Goal: Task Accomplishment & Management: Manage account settings

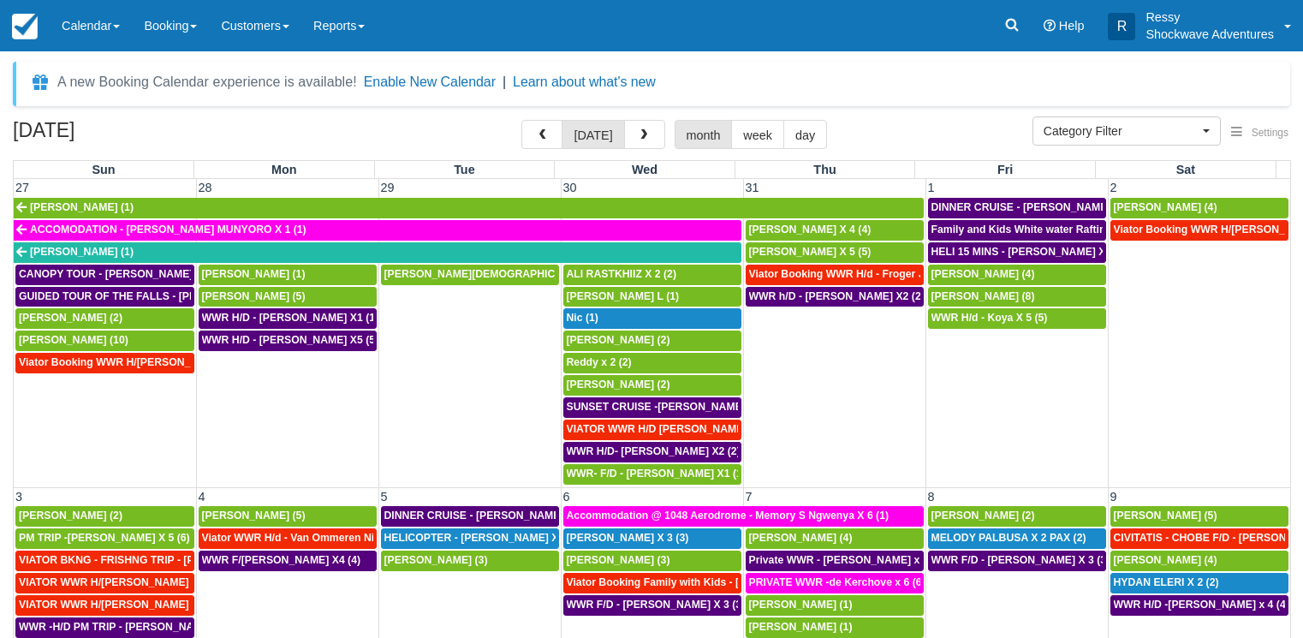
select select
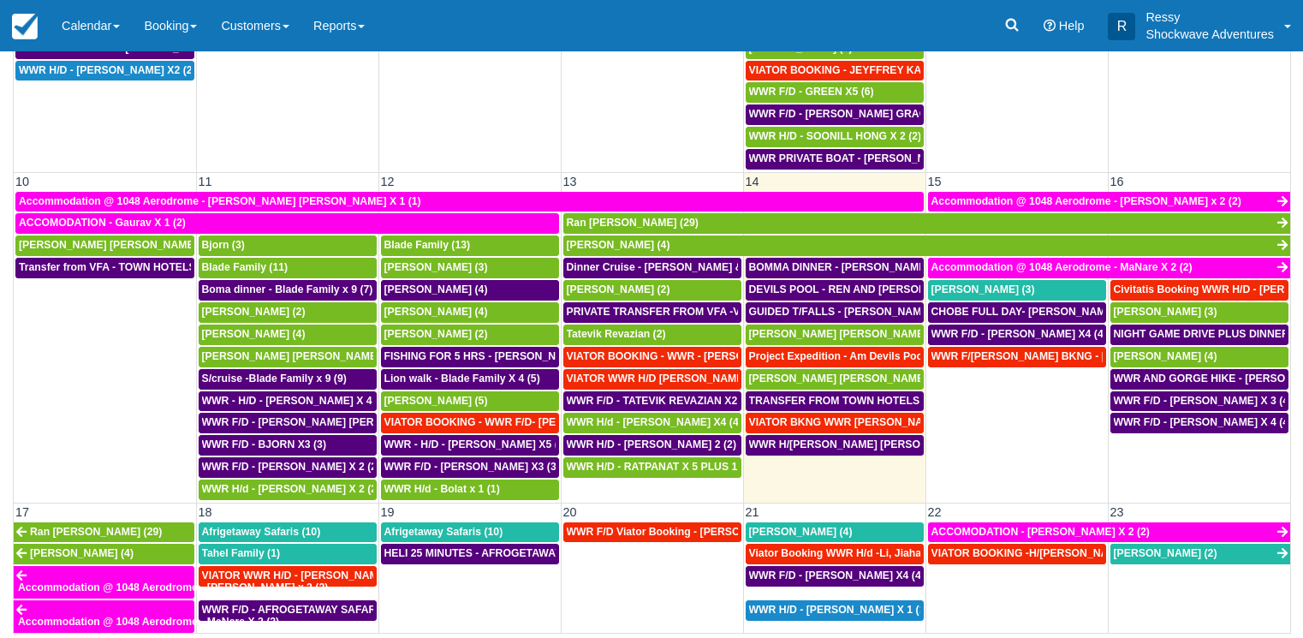
scroll to position [400, 0]
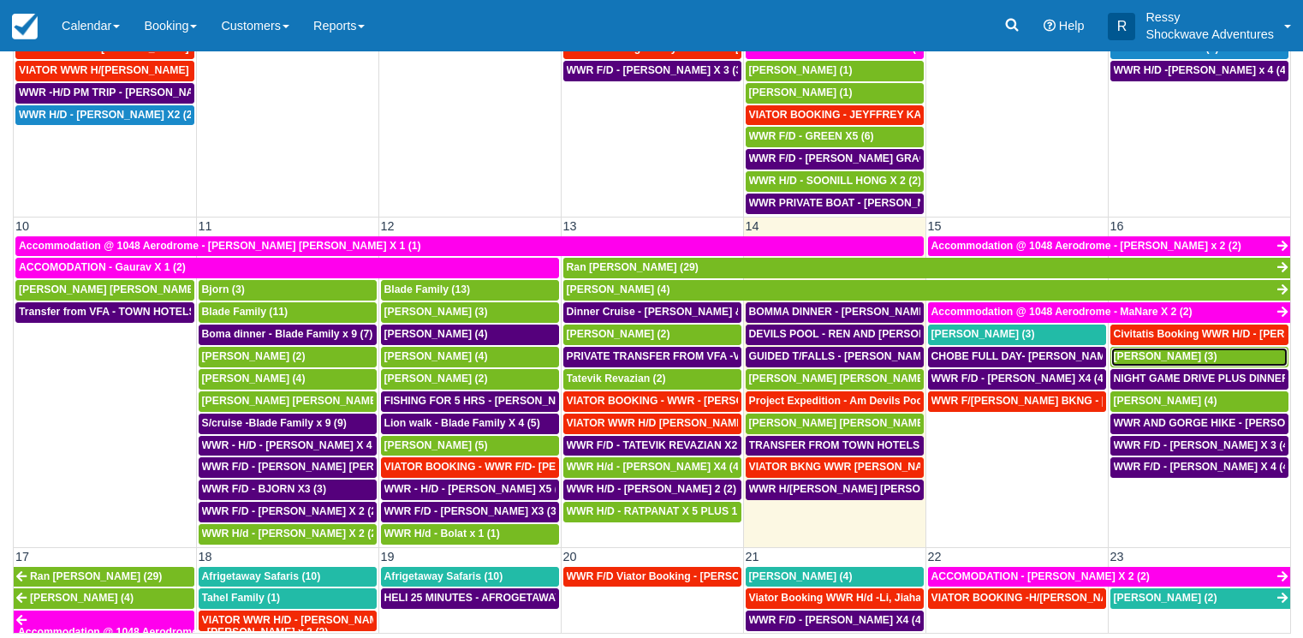
click at [1189, 360] on span "[PERSON_NAME] (3)" at bounding box center [1166, 356] width 104 height 12
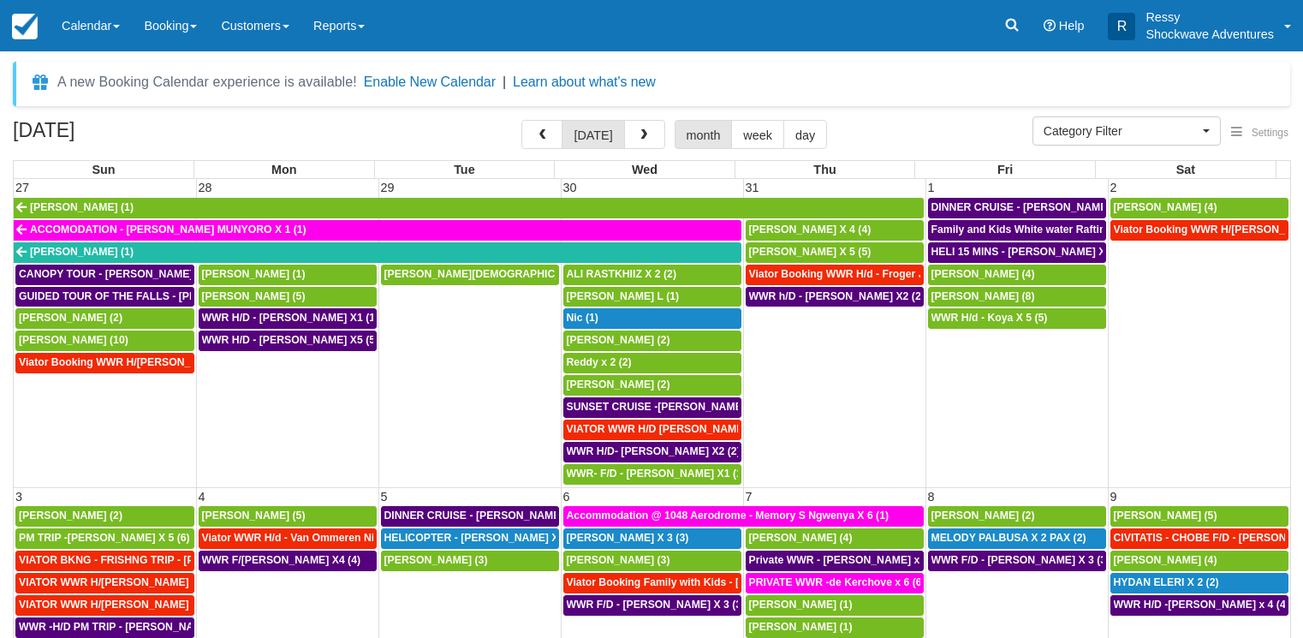
select select
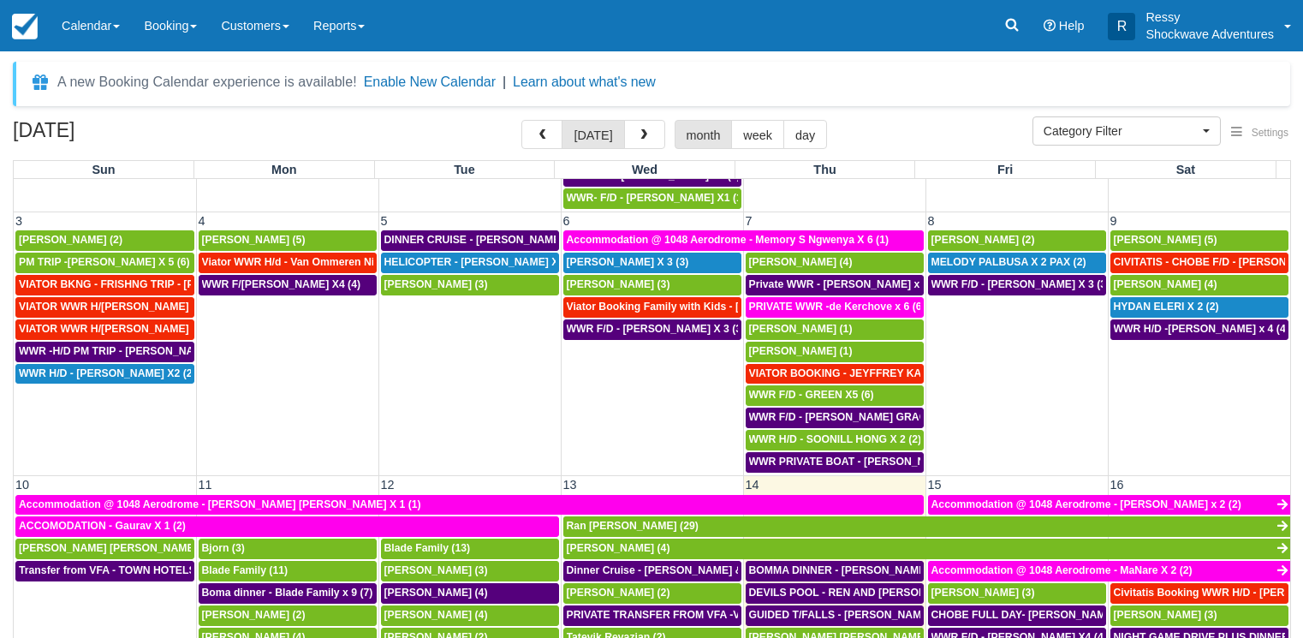
scroll to position [411, 0]
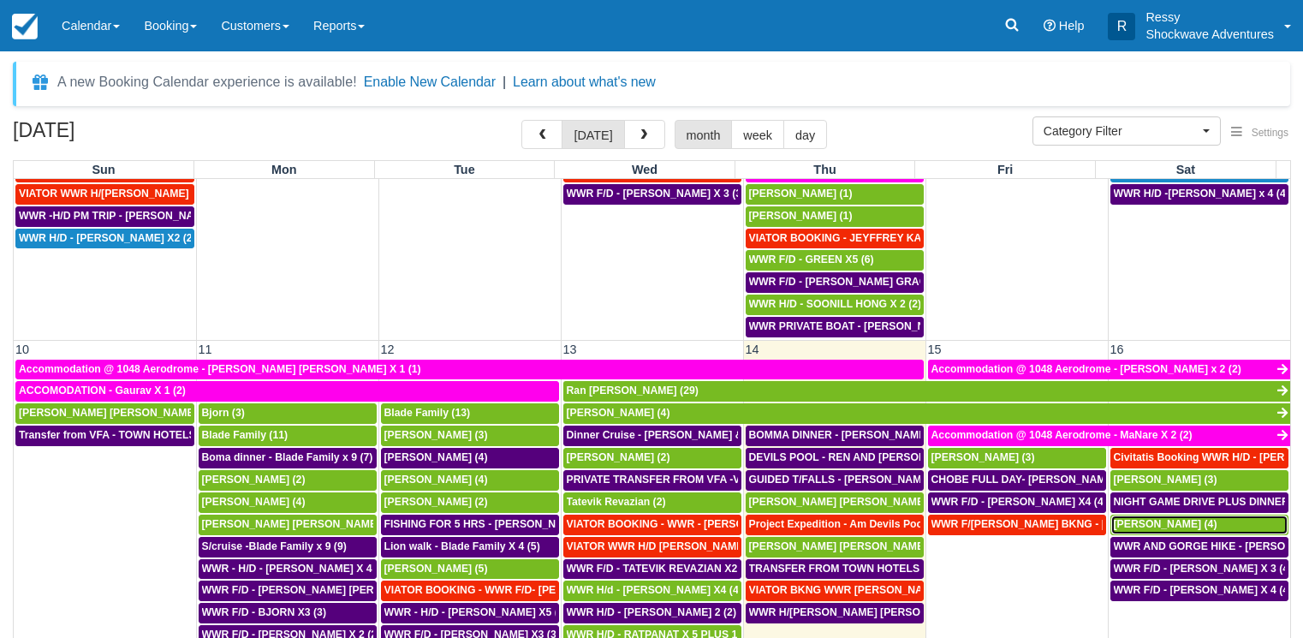
click at [1158, 522] on span "Olivier Bourgeois (4)" at bounding box center [1166, 524] width 104 height 12
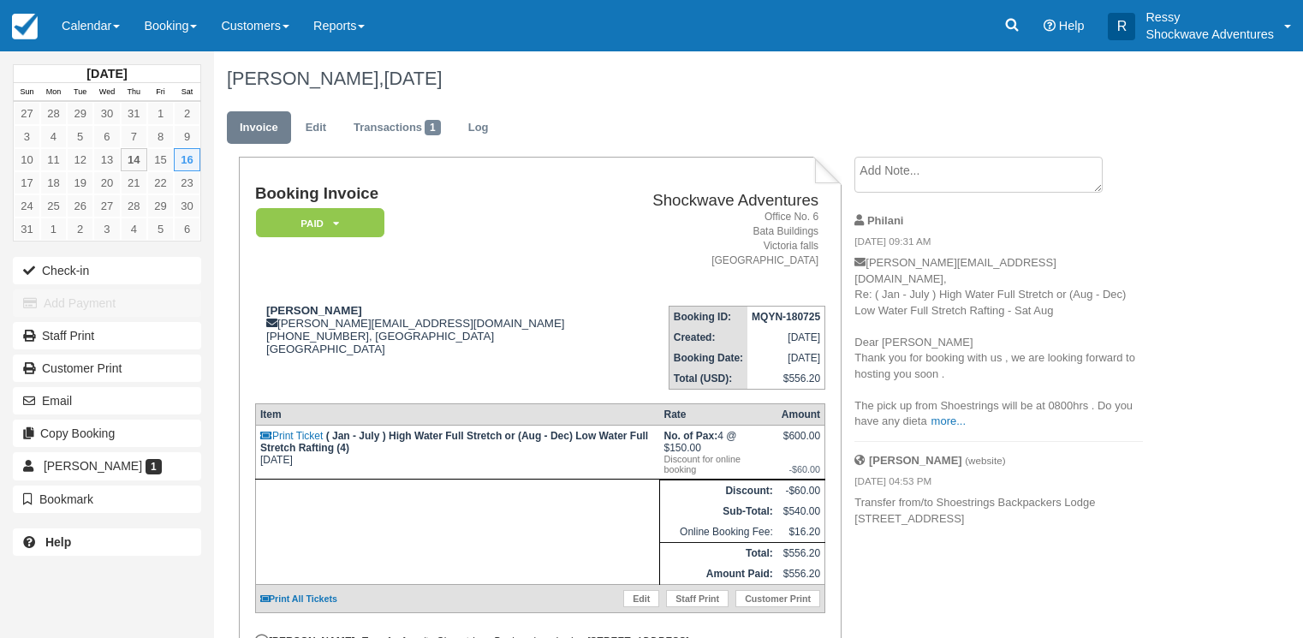
click at [924, 402] on p "olivier-bourgeois@hotmail.fr, Re: ( Jan - July ) High Water Full Stretch or (Au…" at bounding box center [998, 342] width 289 height 175
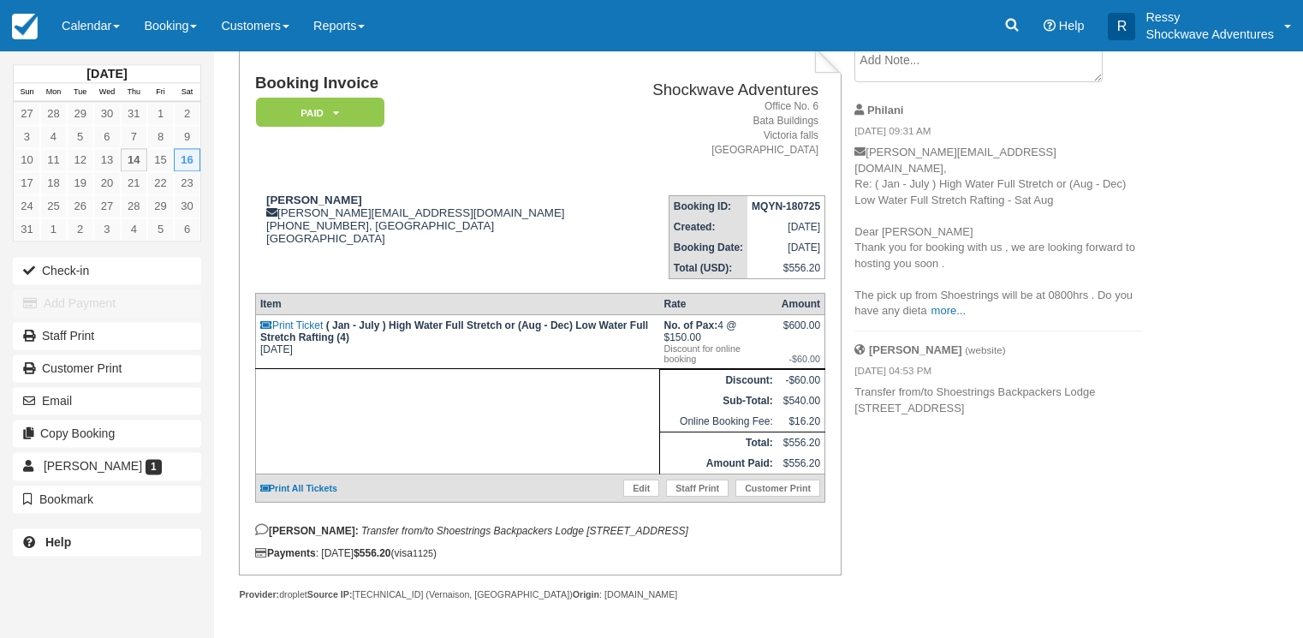
scroll to position [127, 0]
drag, startPoint x: 437, startPoint y: 193, endPoint x: 274, endPoint y: 200, distance: 162.8
click at [274, 200] on div "Olivier Bourgeois olivier-bourgeois@hotmail.fr +33682584086, Auvergne-Rhône-Alp…" at bounding box center [435, 229] width 360 height 73
copy div "olivier-bourgeois@hotmail.fr"
click at [107, 14] on link "Calendar" at bounding box center [91, 25] width 82 height 51
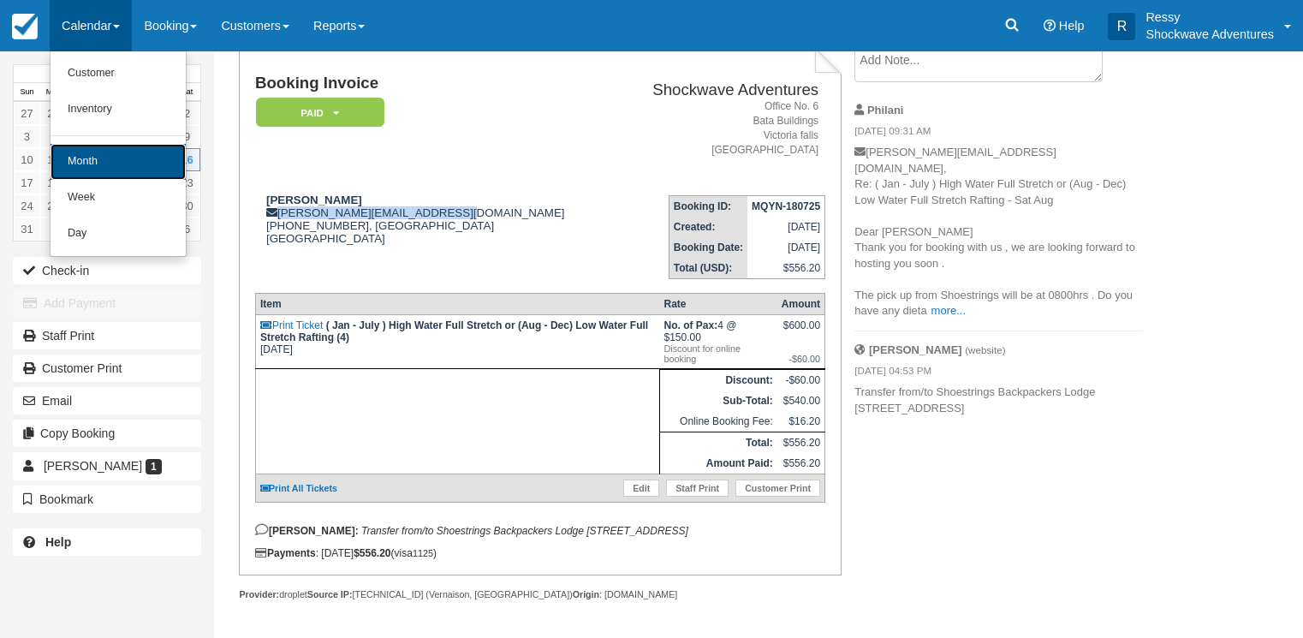
click at [105, 158] on link "Month" at bounding box center [118, 162] width 135 height 36
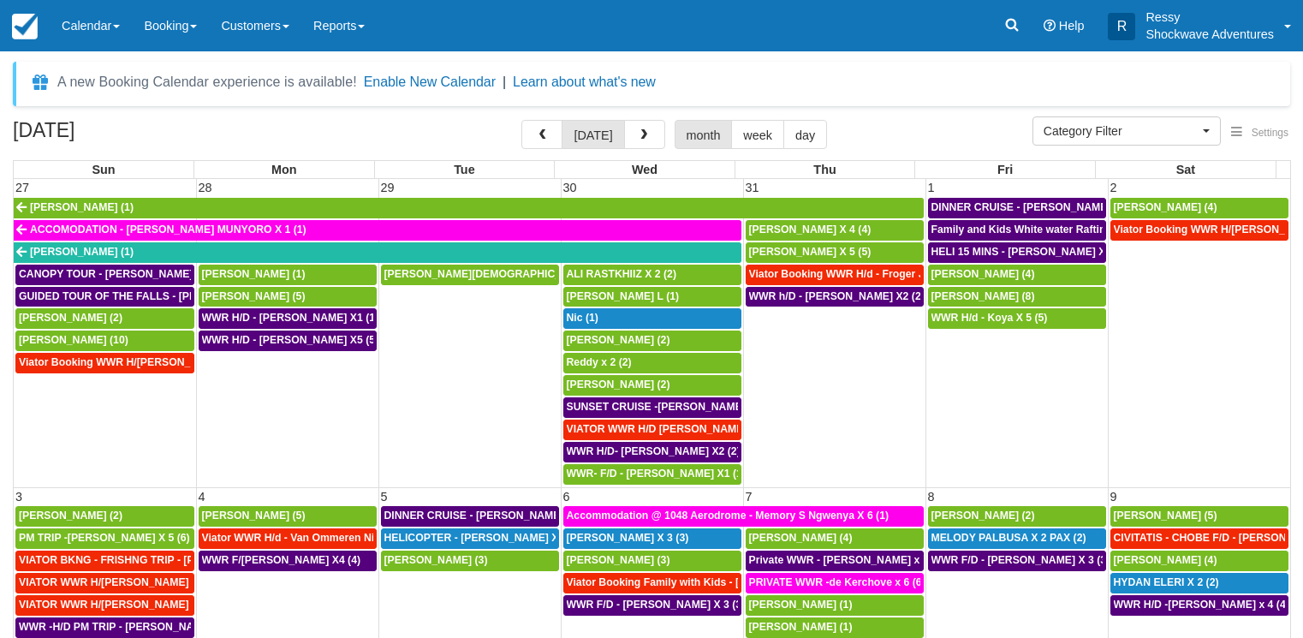
select select
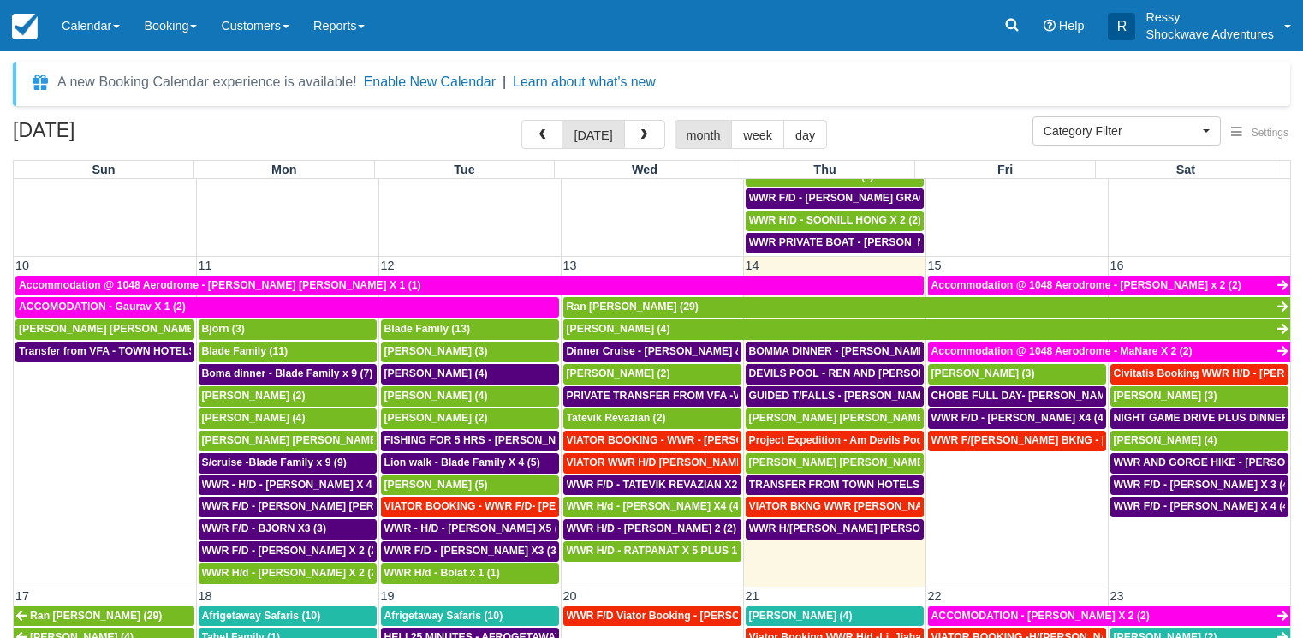
scroll to position [493, 0]
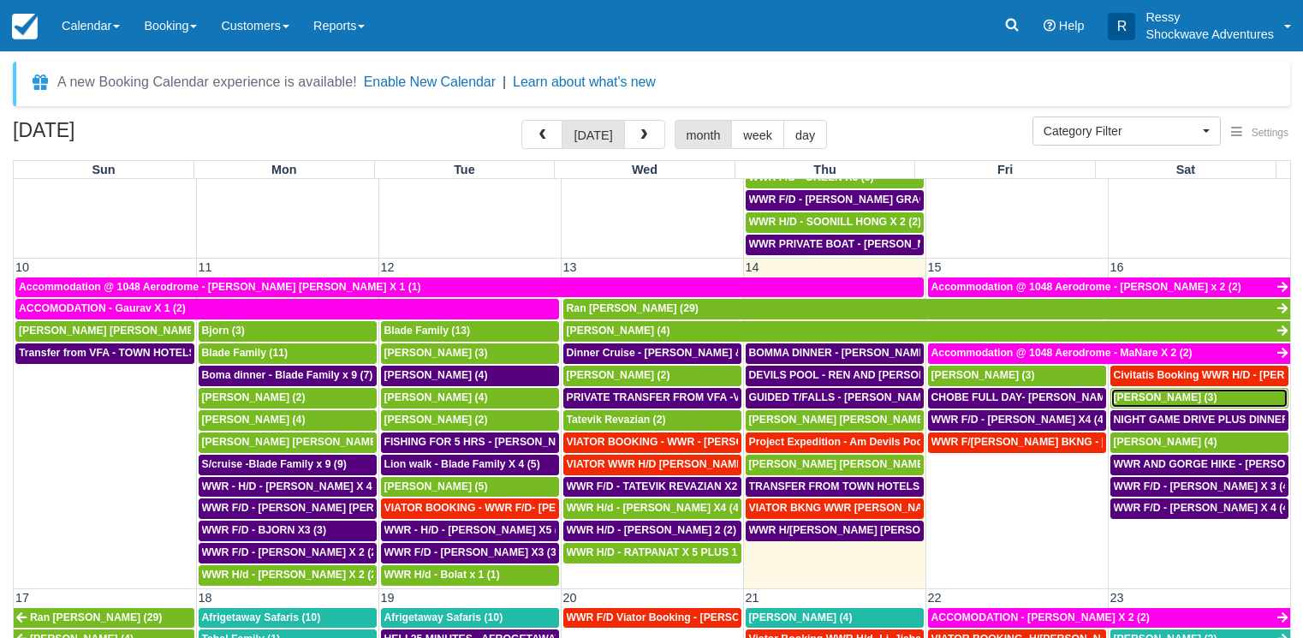
click at [1191, 402] on span "DERIEUX Veronique (3)" at bounding box center [1166, 397] width 104 height 12
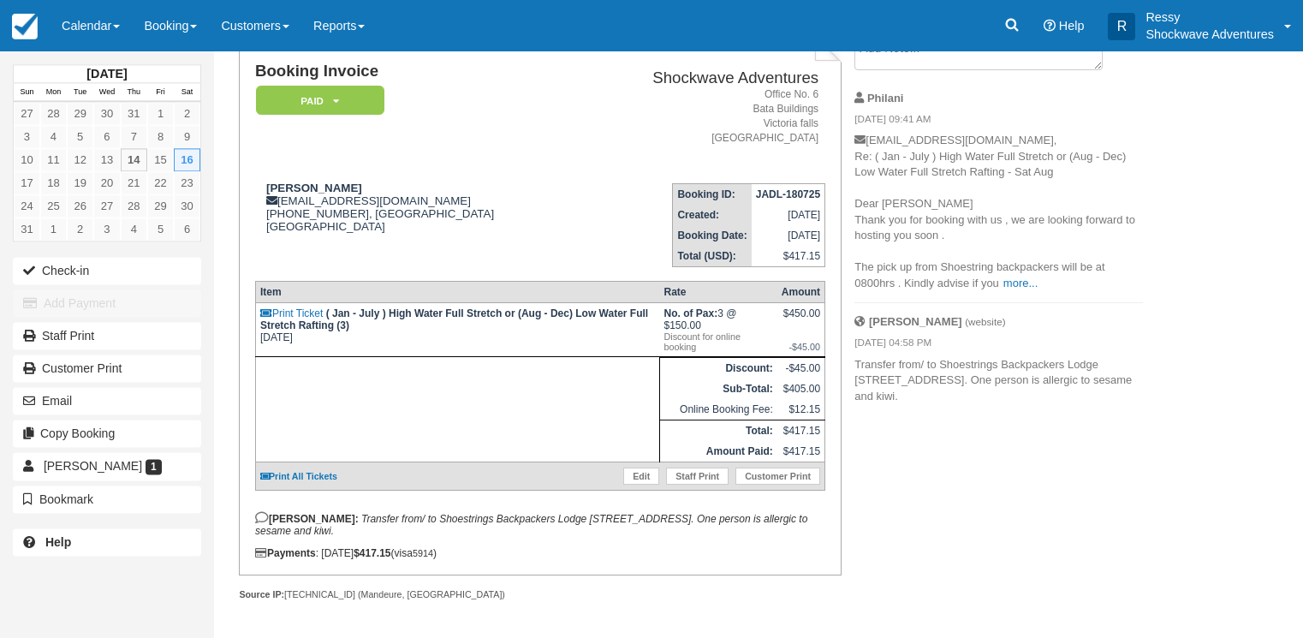
scroll to position [140, 0]
click at [89, 18] on link "Calendar" at bounding box center [91, 25] width 82 height 51
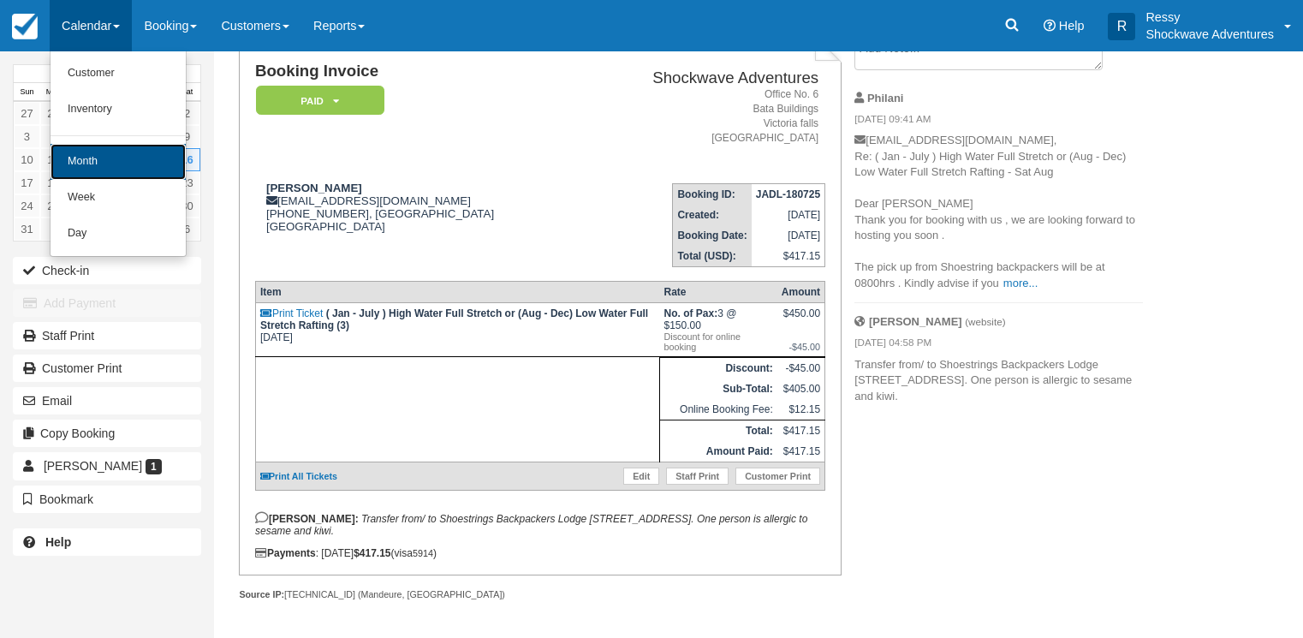
click at [84, 154] on link "Month" at bounding box center [118, 162] width 135 height 36
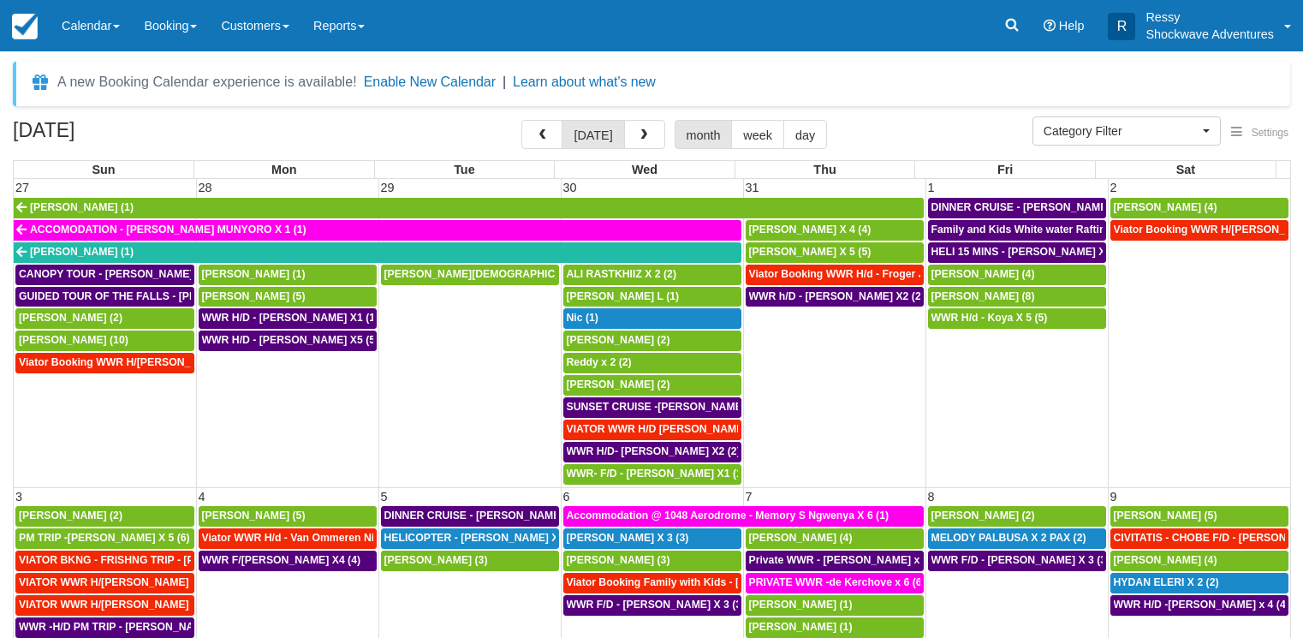
select select
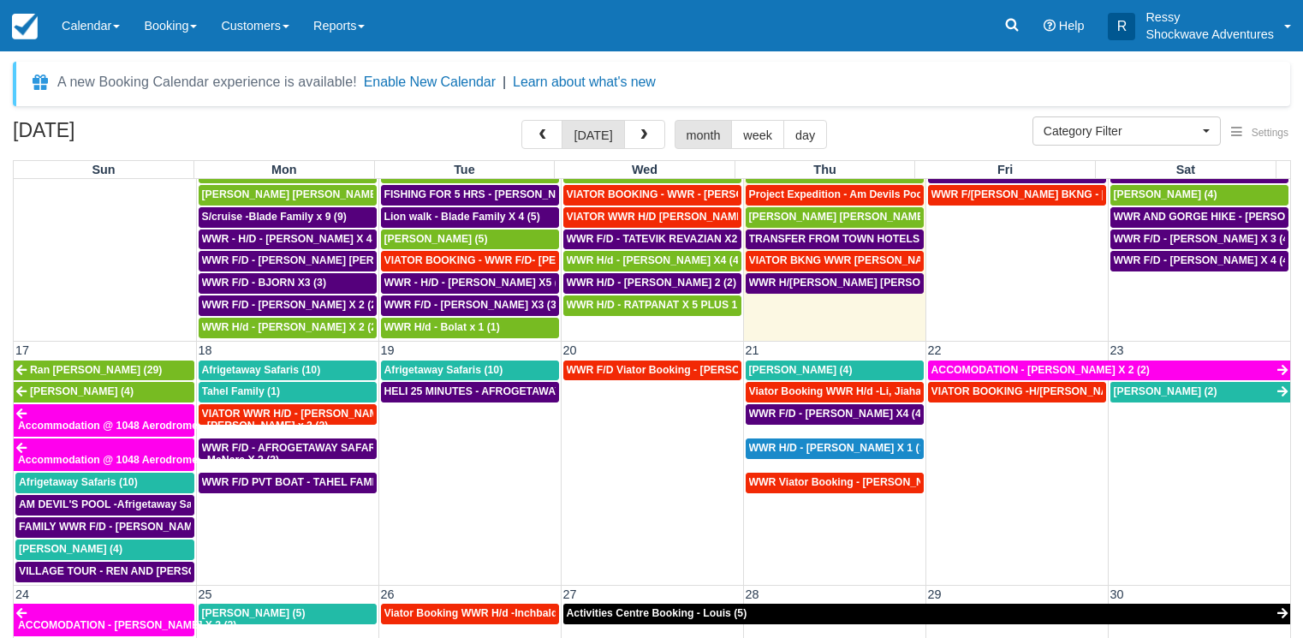
scroll to position [822, 0]
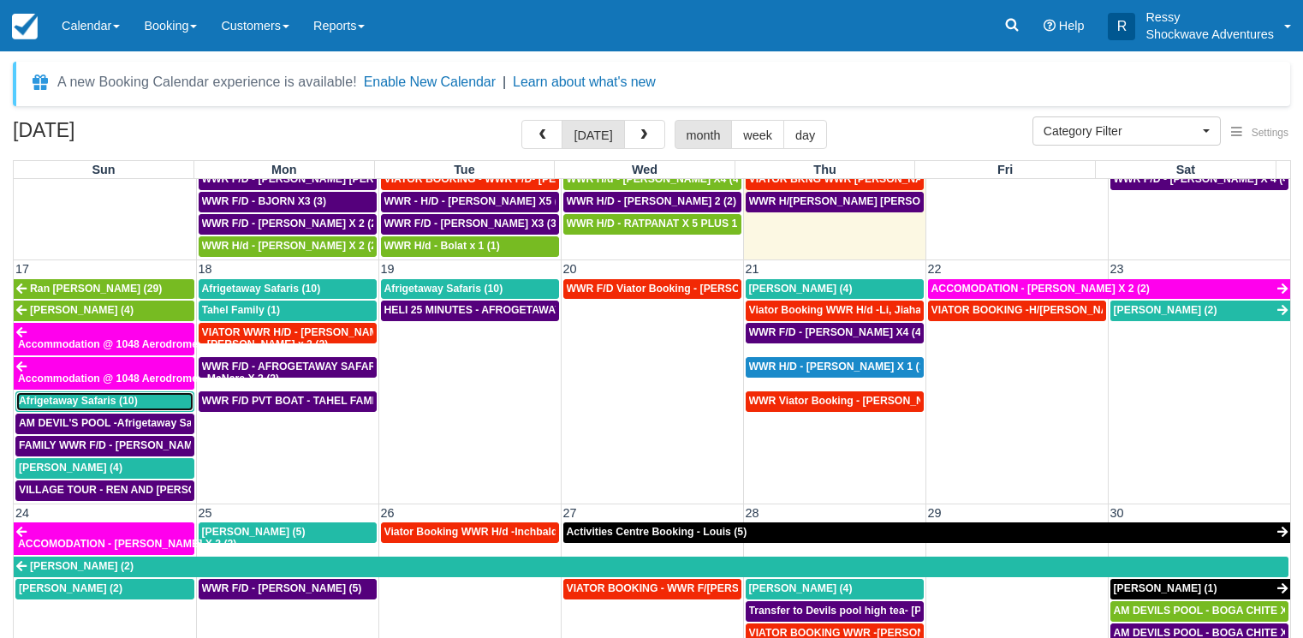
click at [69, 403] on span "Afrigetaway Safaris (10)" at bounding box center [78, 401] width 119 height 12
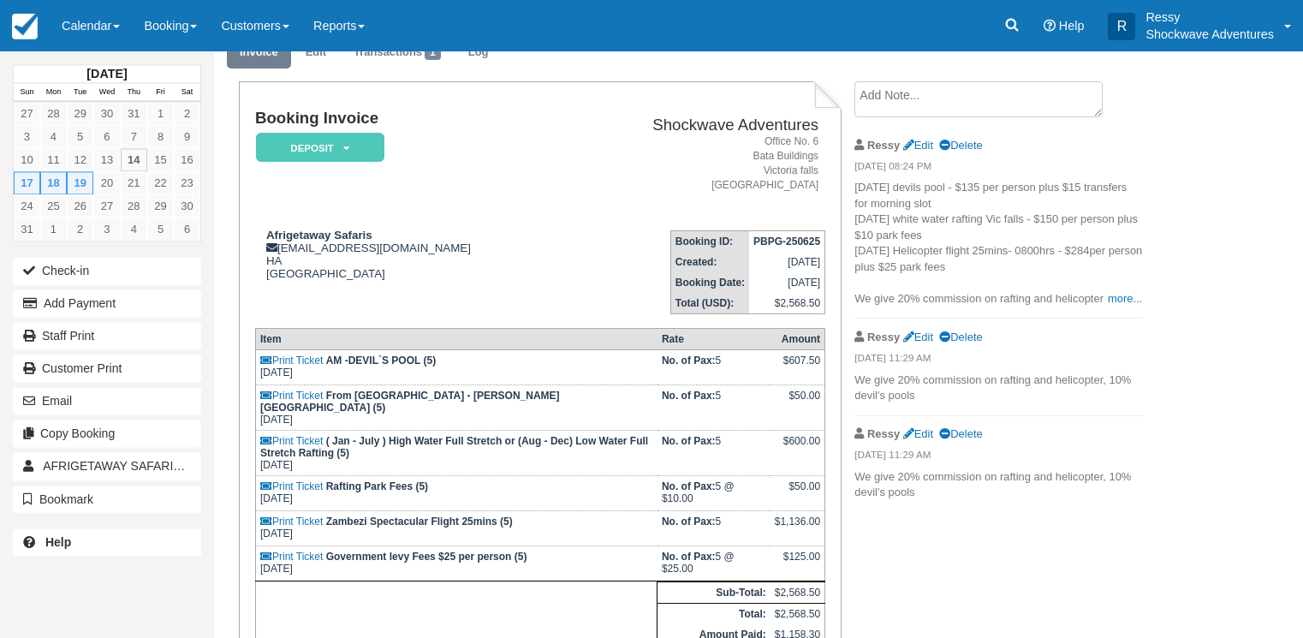
scroll to position [175, 0]
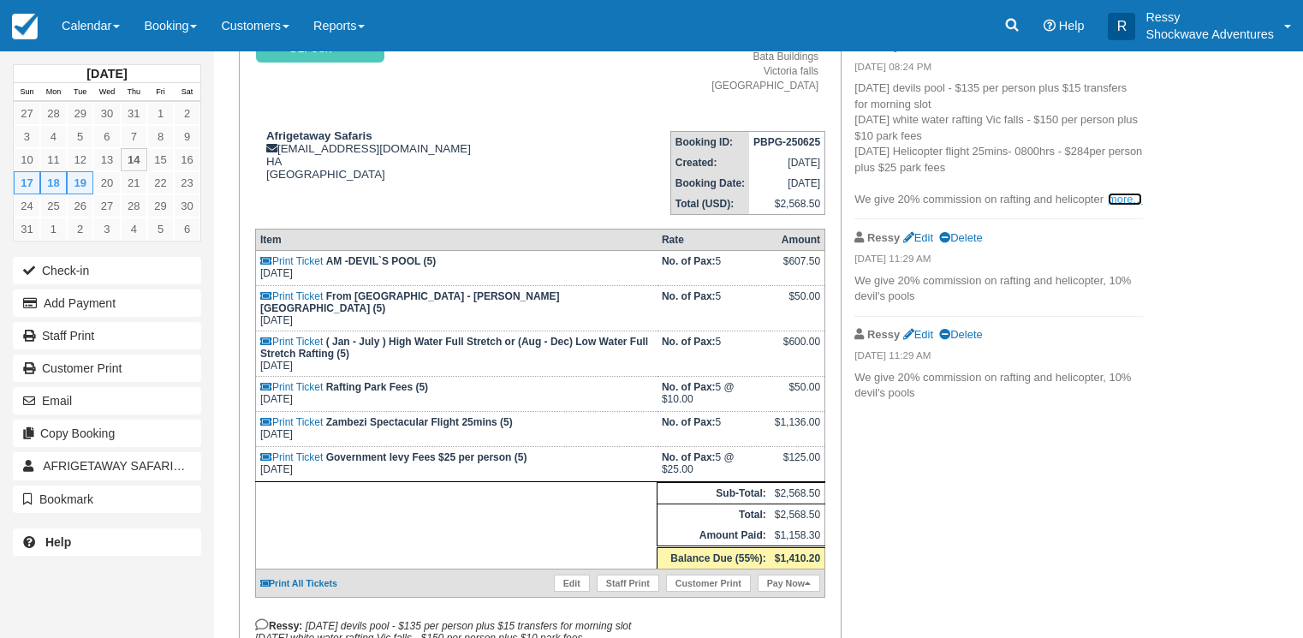
click at [1120, 194] on link "more..." at bounding box center [1125, 199] width 34 height 13
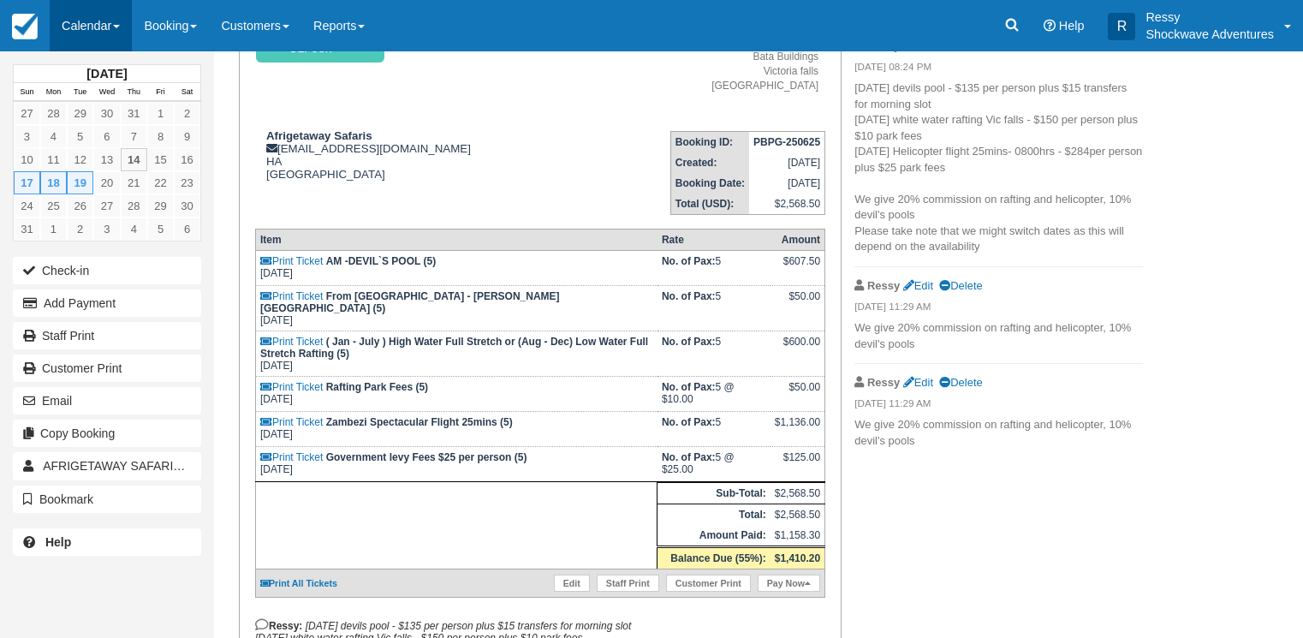
click at [106, 28] on link "Calendar" at bounding box center [91, 25] width 82 height 51
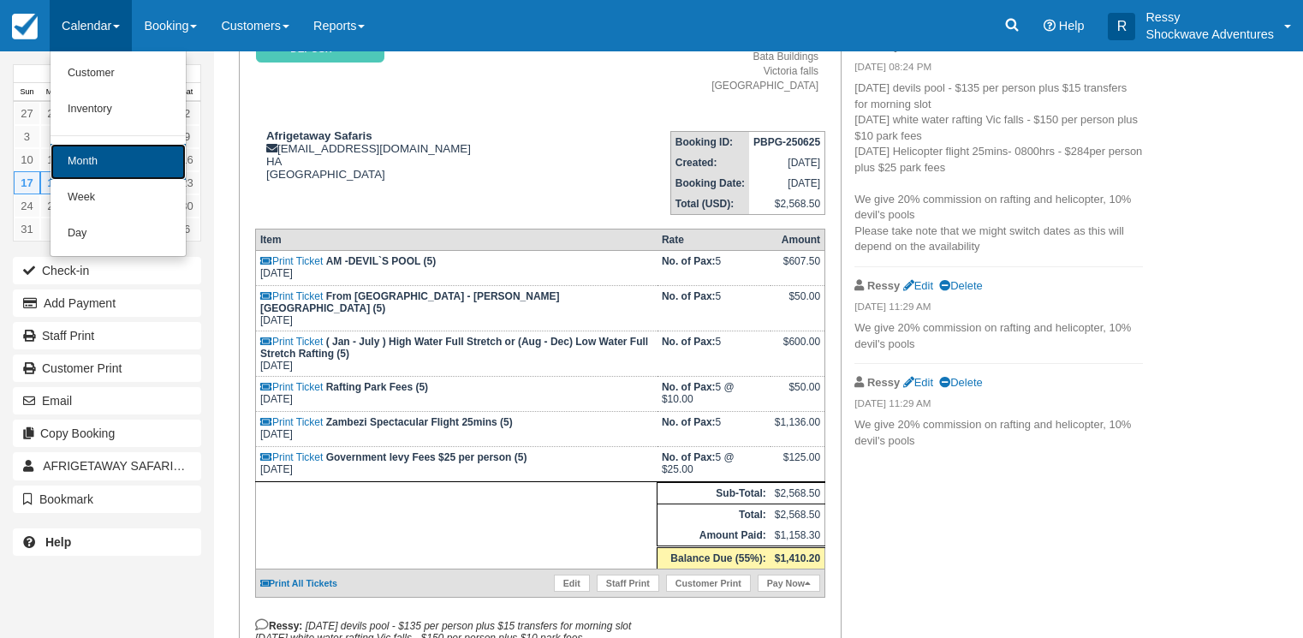
click at [94, 170] on link "Month" at bounding box center [118, 162] width 135 height 36
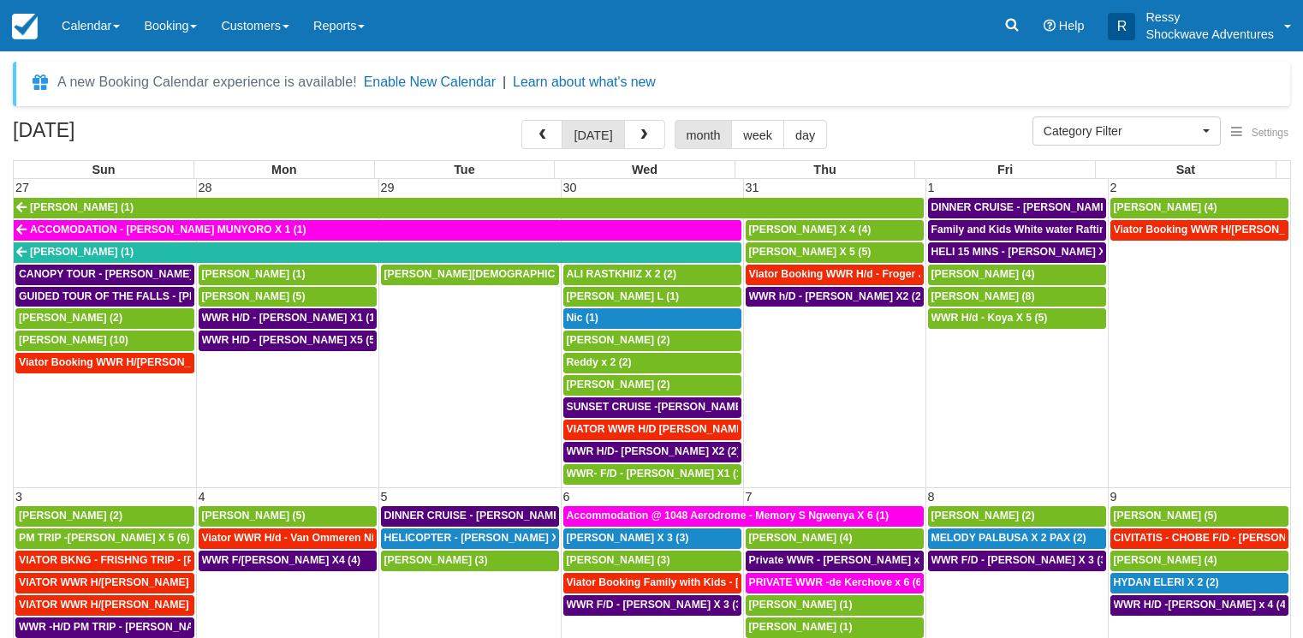
select select
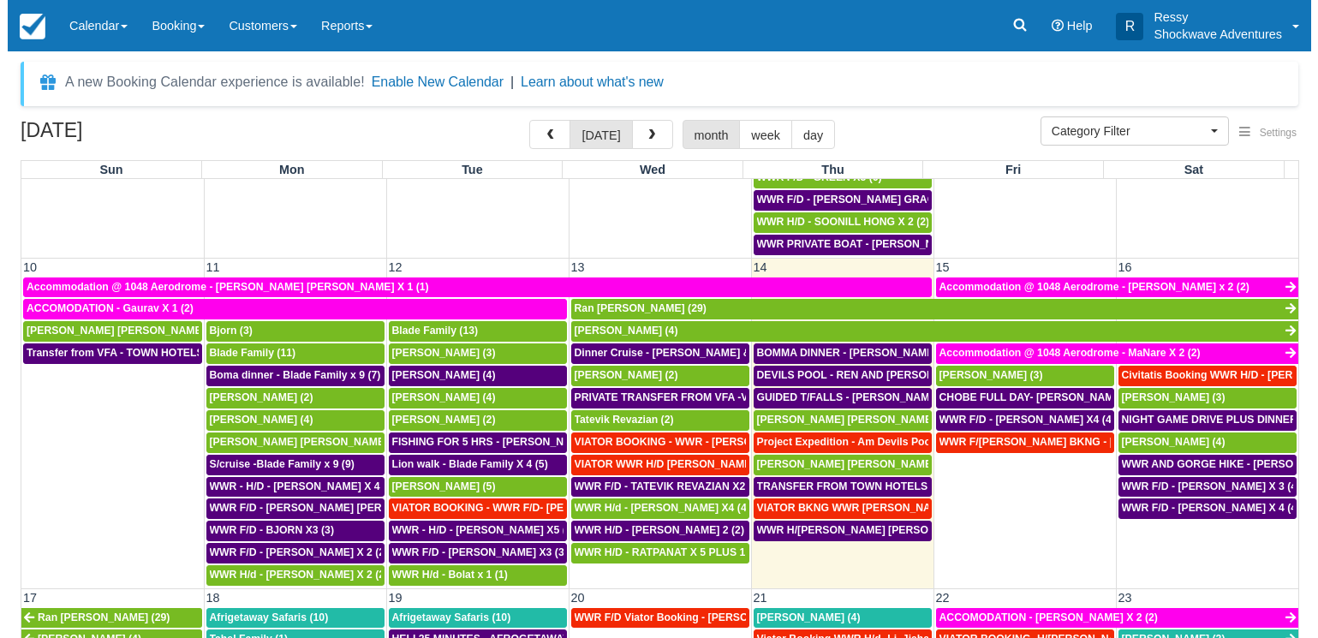
scroll to position [657, 0]
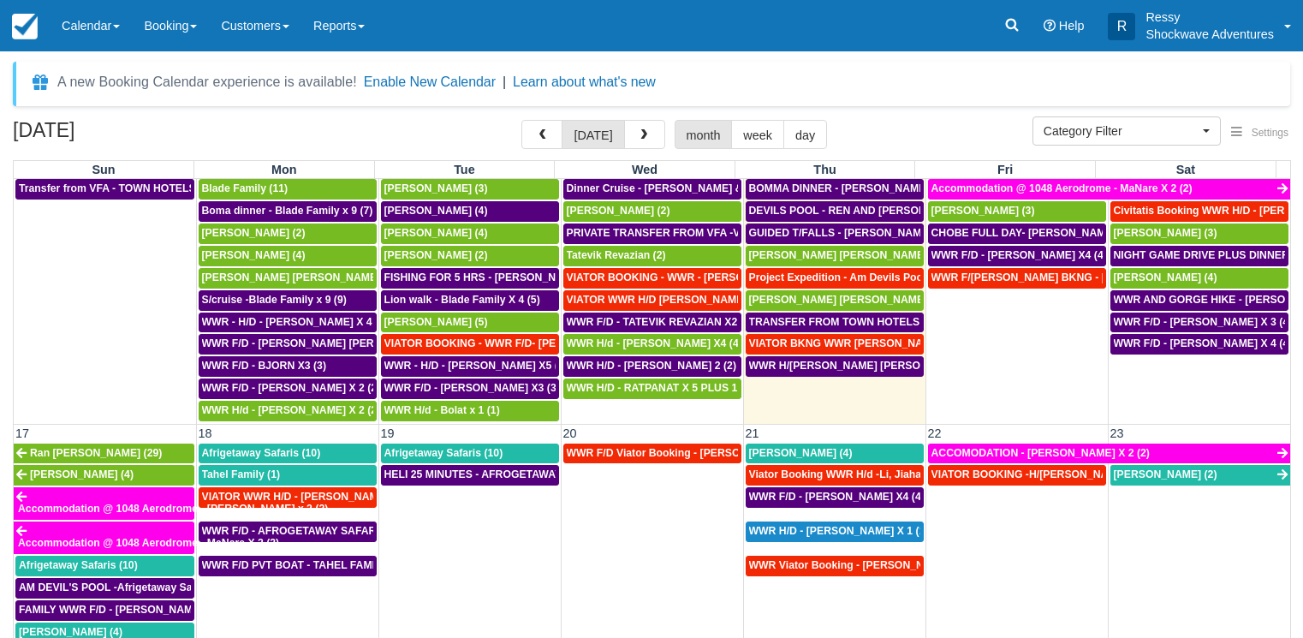
click at [1008, 387] on td "WWR F/D - VIATOR BKNG - DOUG JACQUELINE X1 (1)" at bounding box center [1016, 344] width 182 height 155
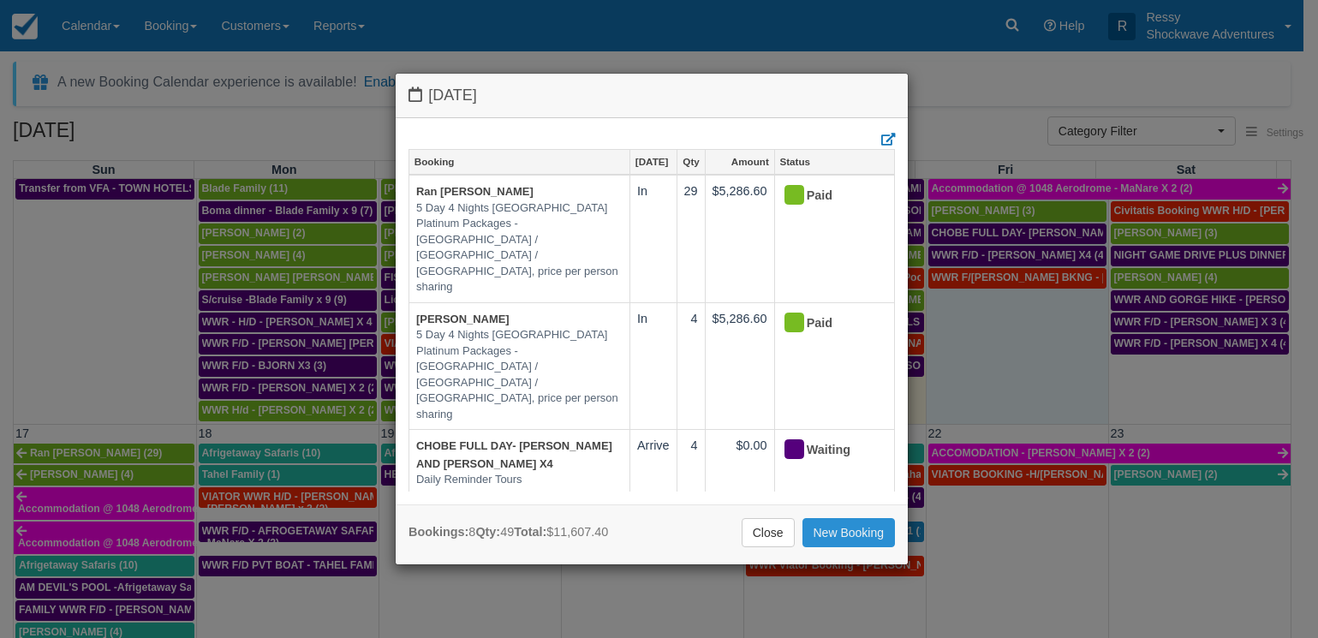
click at [834, 526] on link "New Booking" at bounding box center [848, 532] width 93 height 29
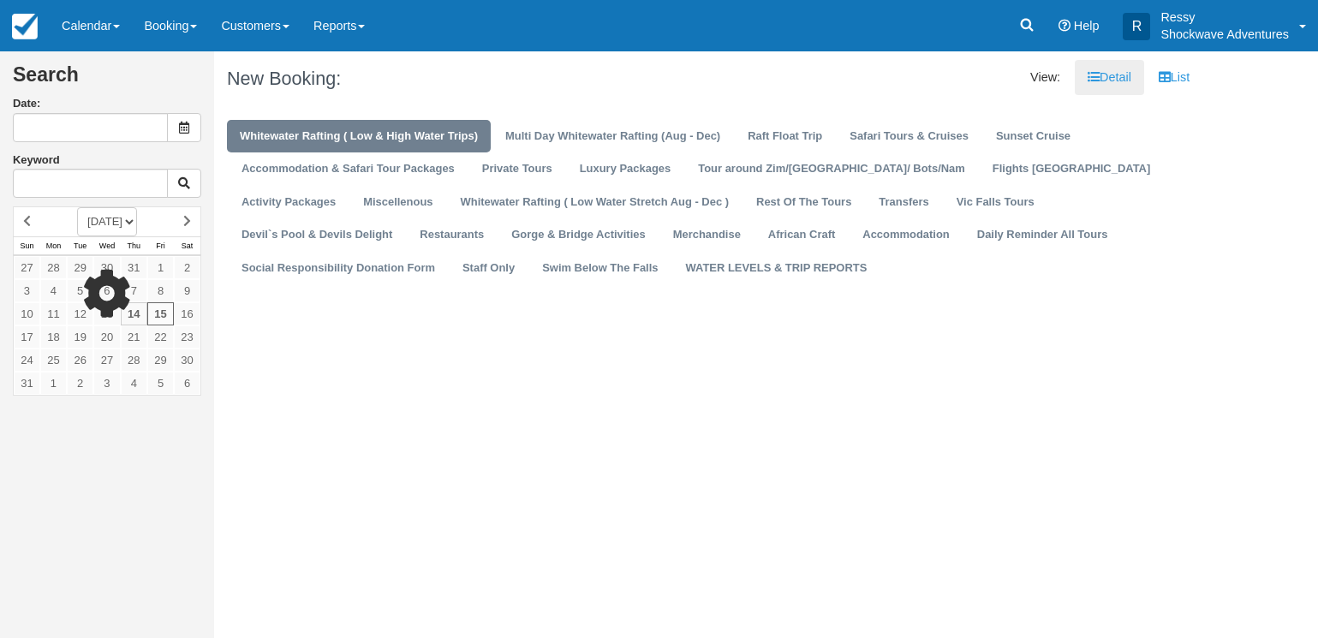
type input "08/15/25"
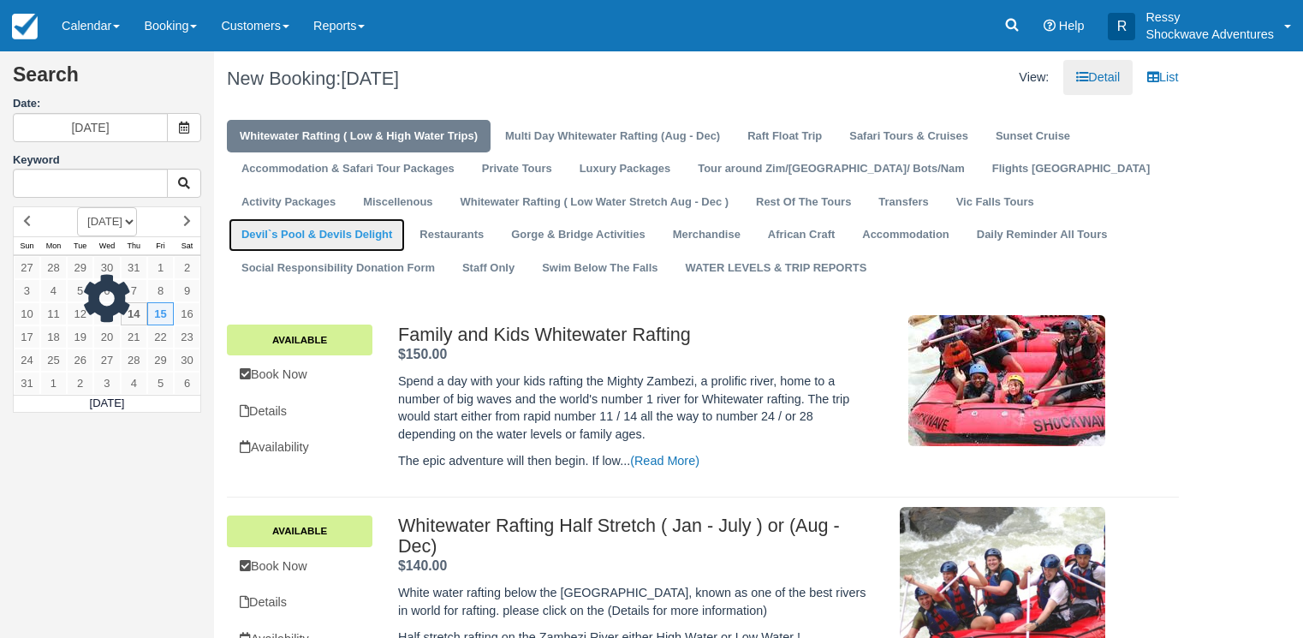
click at [405, 218] on link "Devil`s Pool & Devils Delight" at bounding box center [317, 234] width 176 height 33
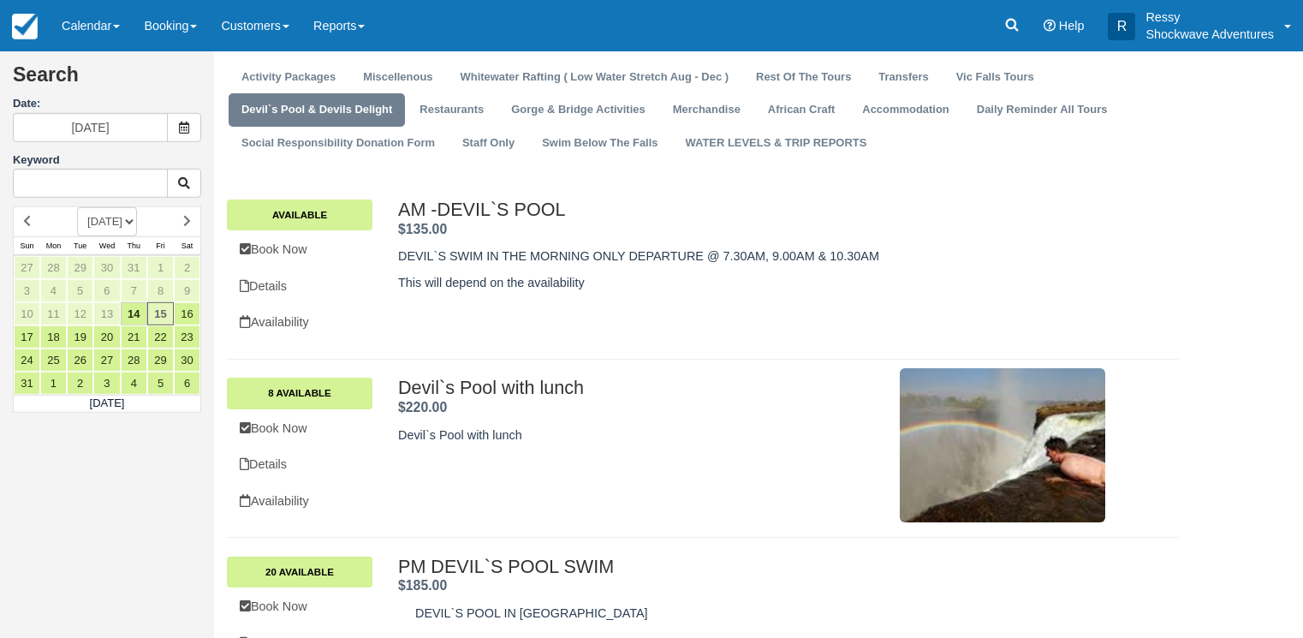
scroll to position [203, 0]
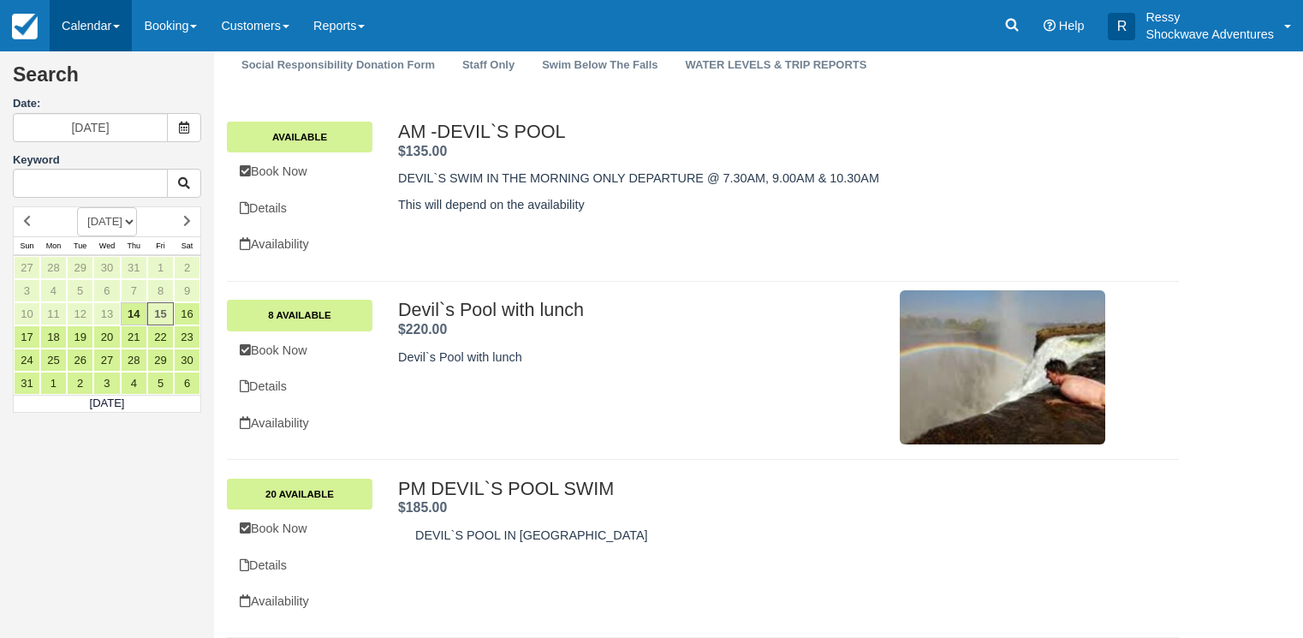
click at [70, 12] on link "Calendar" at bounding box center [91, 25] width 82 height 51
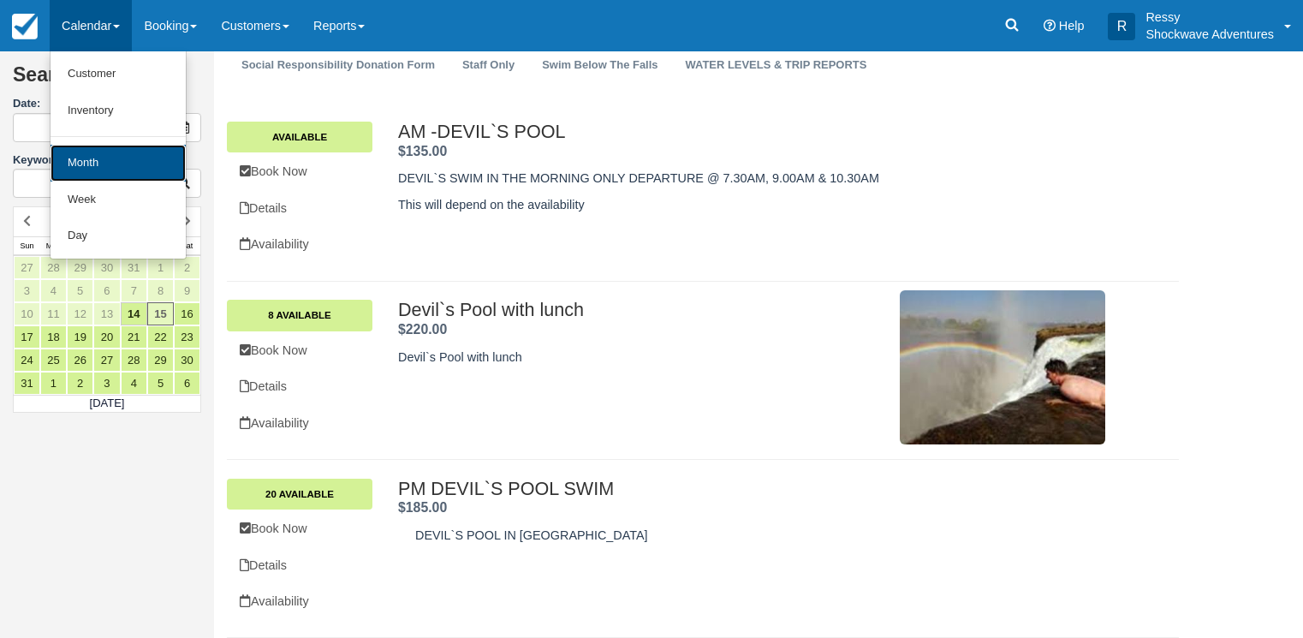
click at [99, 166] on link "Month" at bounding box center [118, 163] width 135 height 37
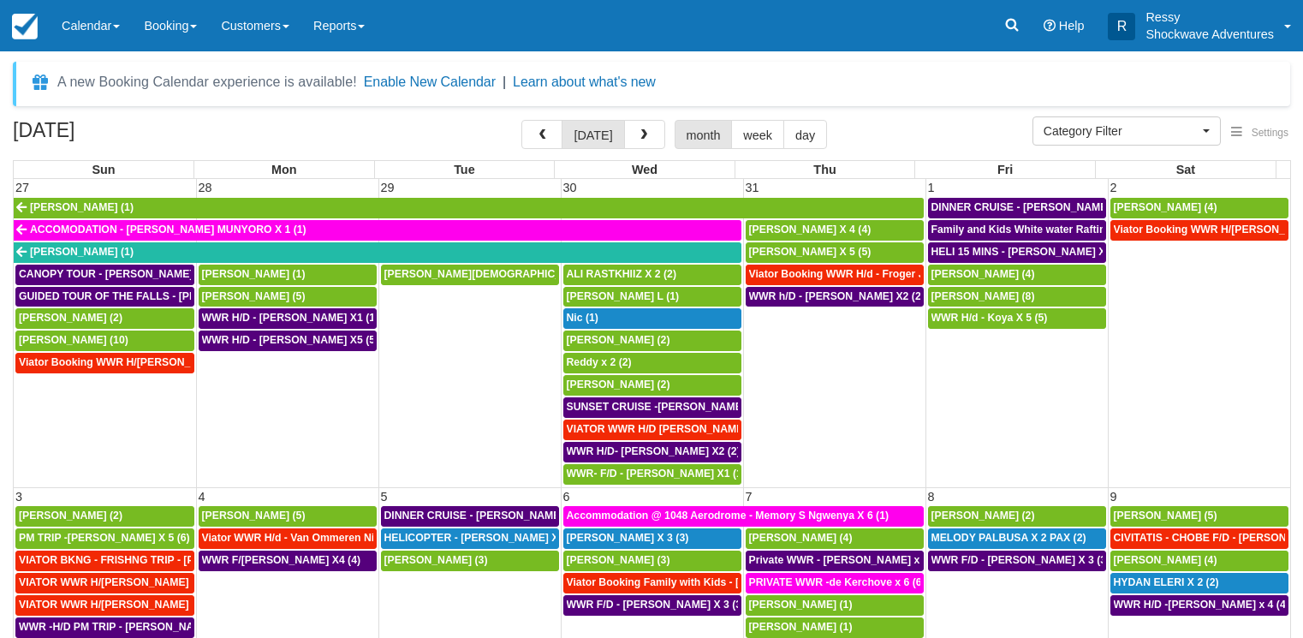
select select
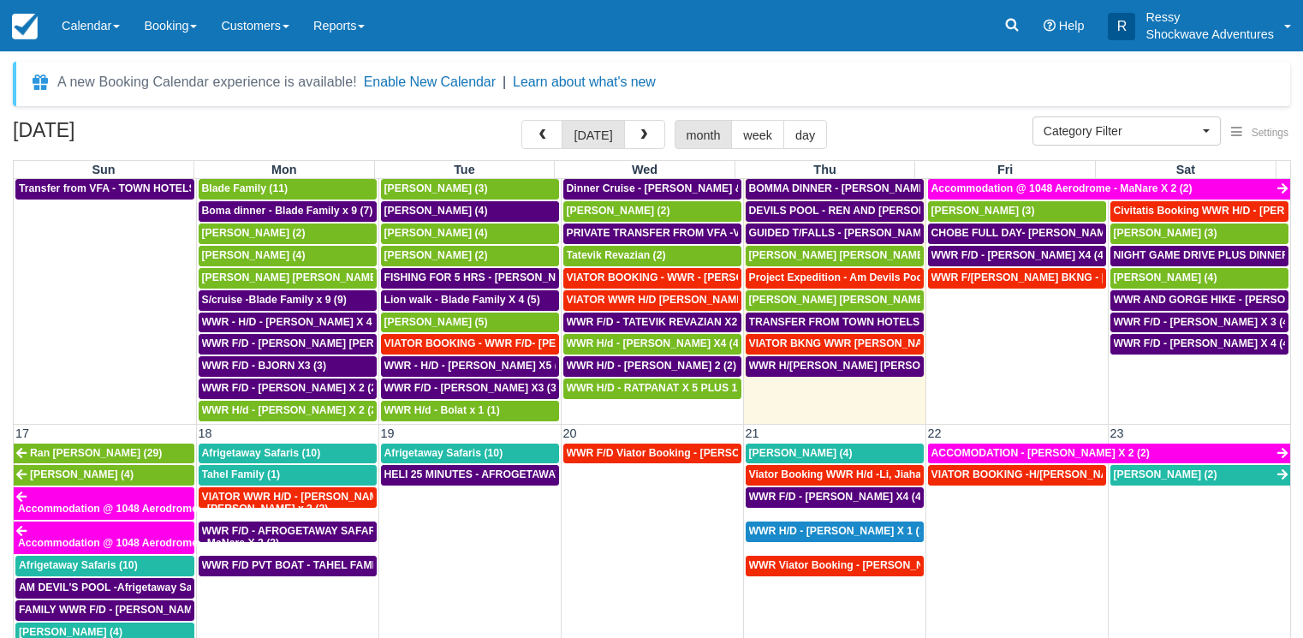
scroll to position [575, 0]
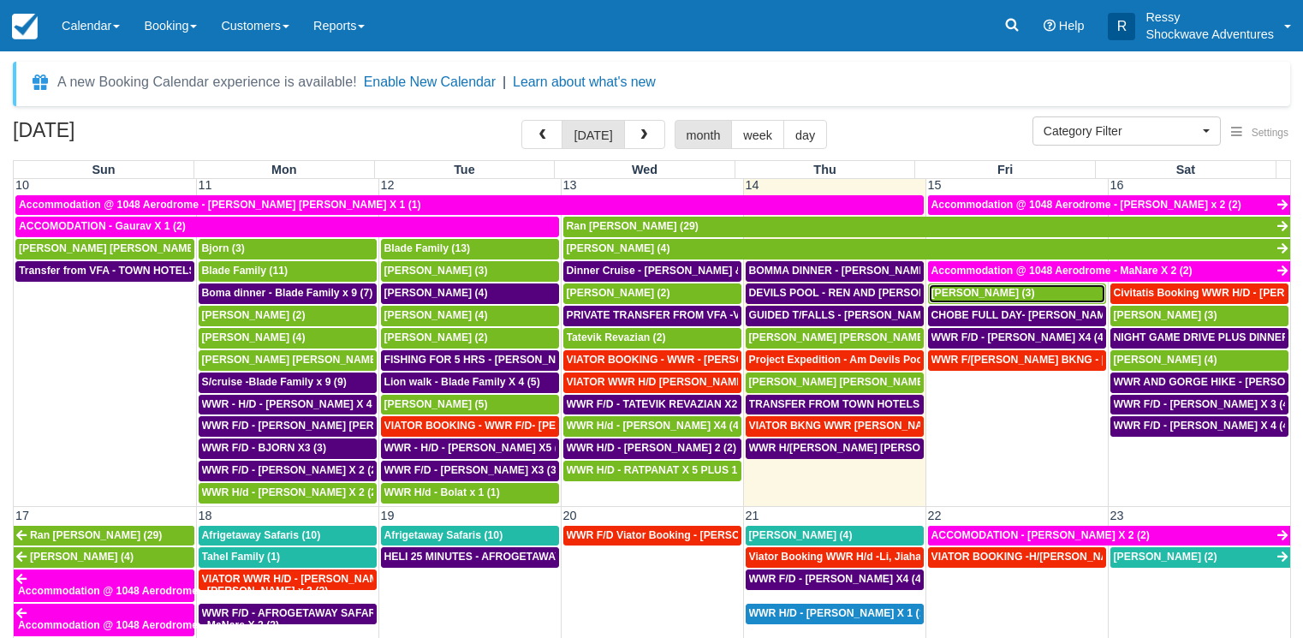
click at [965, 295] on span "Alex von Roon (3)" at bounding box center [983, 293] width 104 height 12
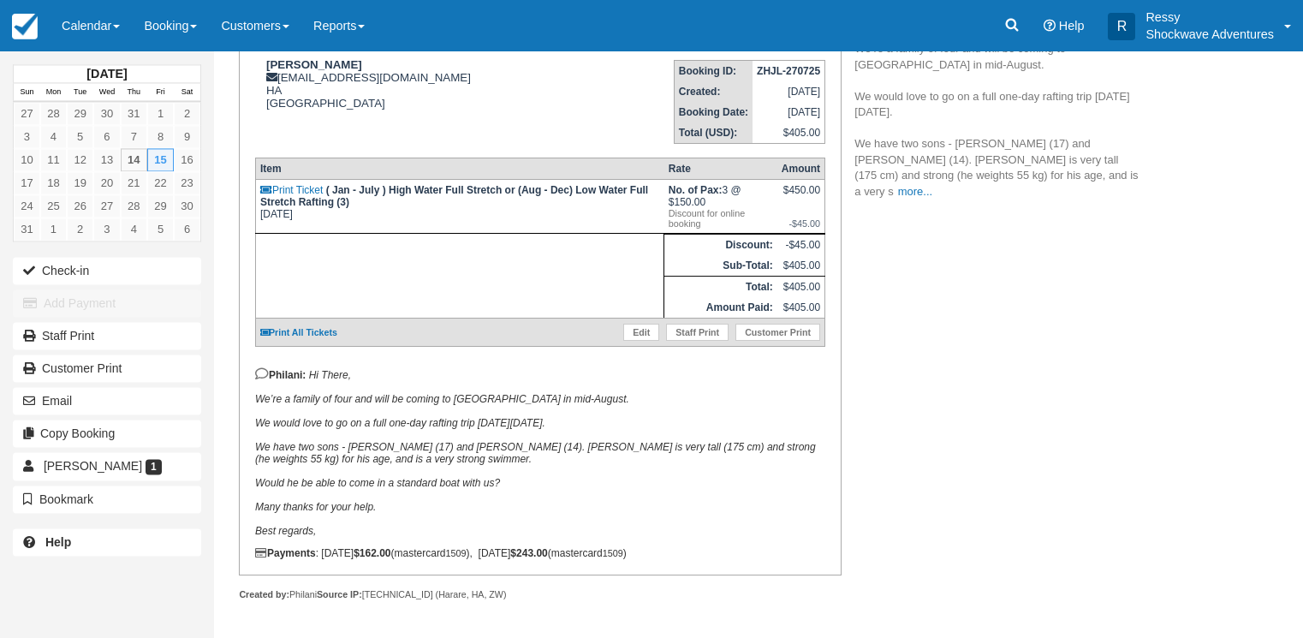
scroll to position [272, 0]
type button "true"
type button "0"
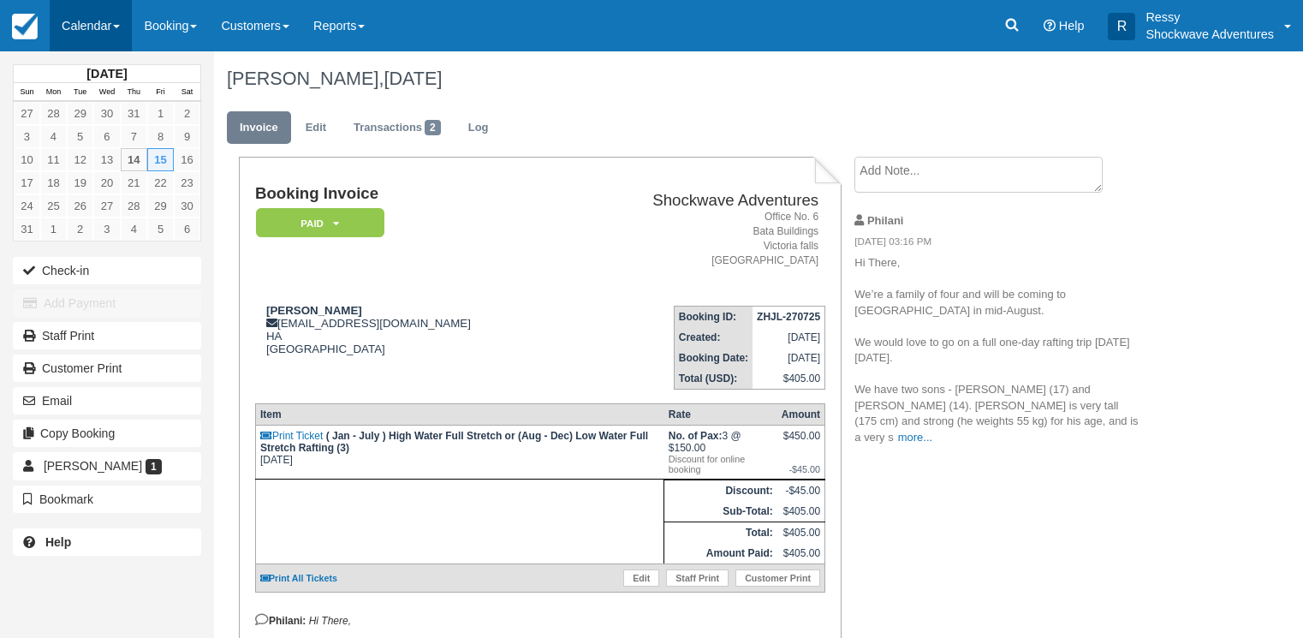
click at [101, 16] on link "Calendar" at bounding box center [91, 25] width 82 height 51
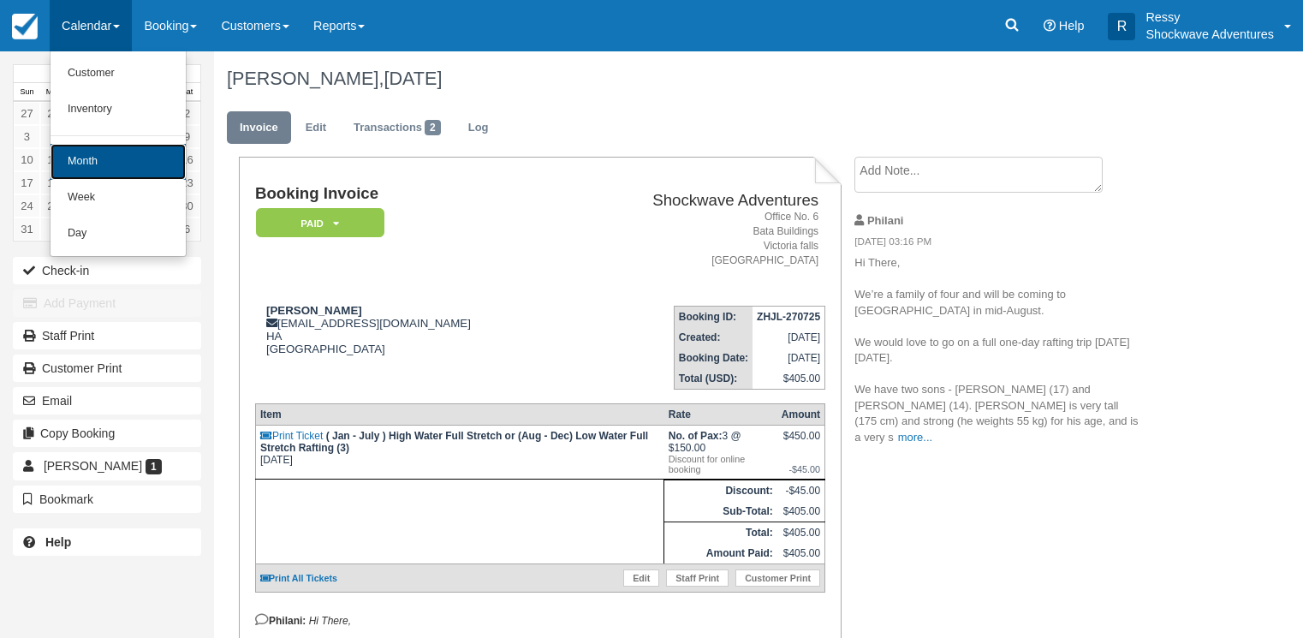
click at [145, 164] on link "Month" at bounding box center [118, 162] width 135 height 36
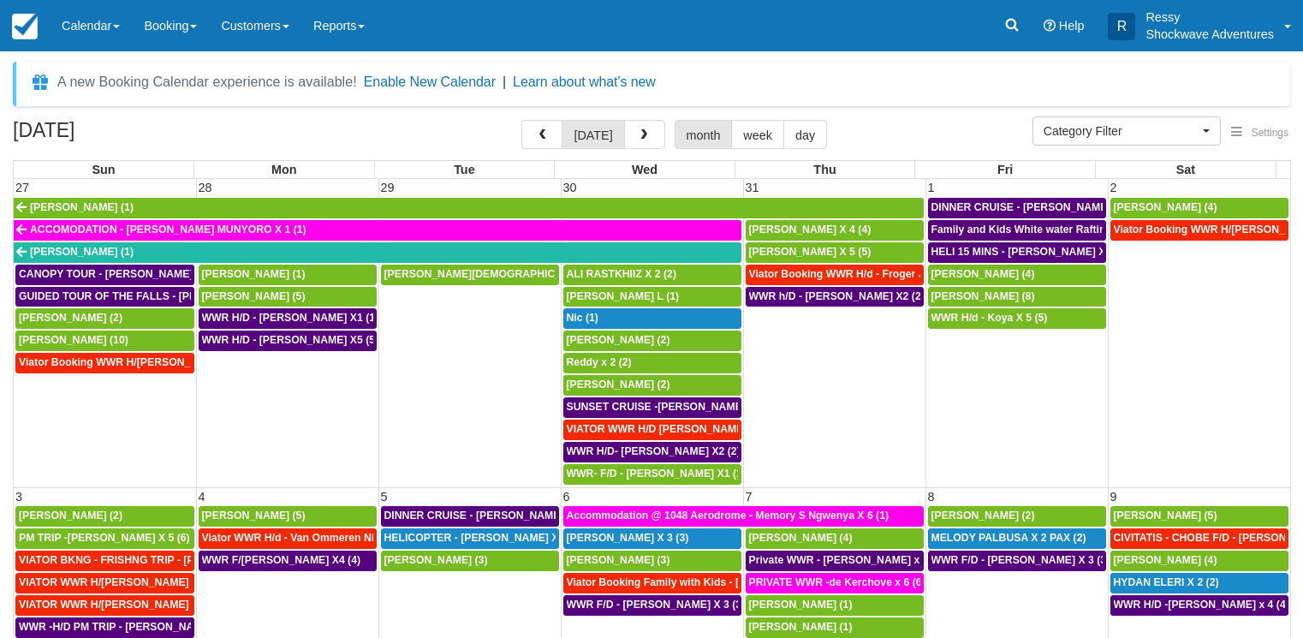
select select
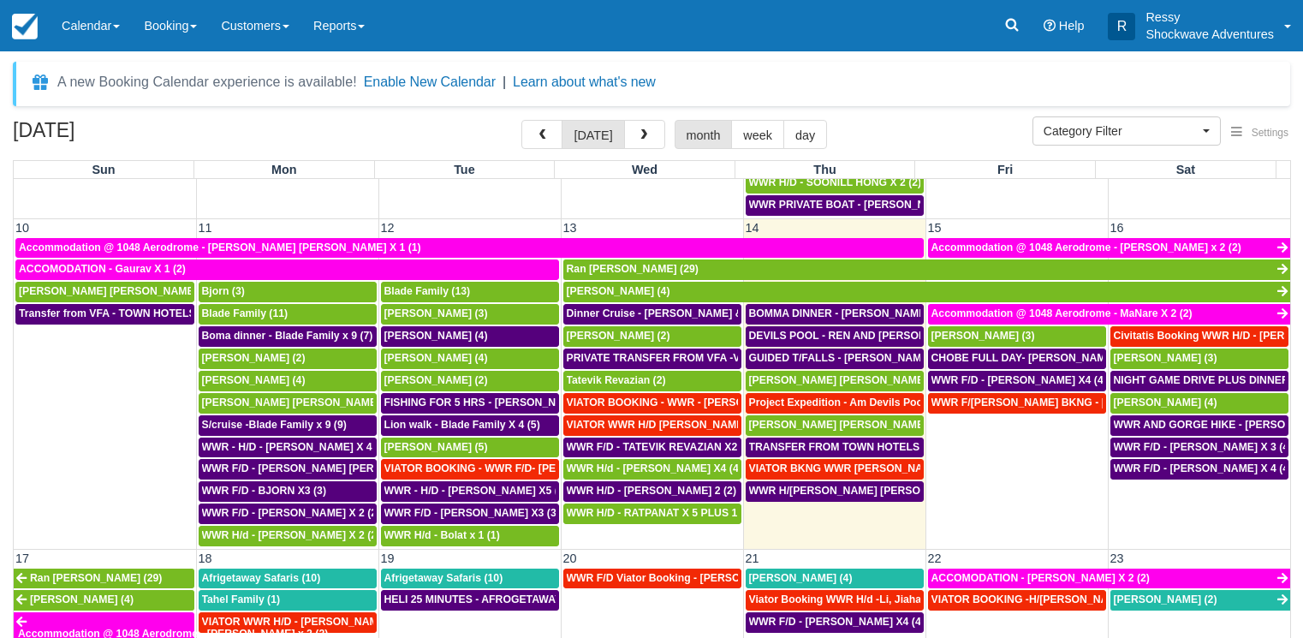
scroll to position [493, 0]
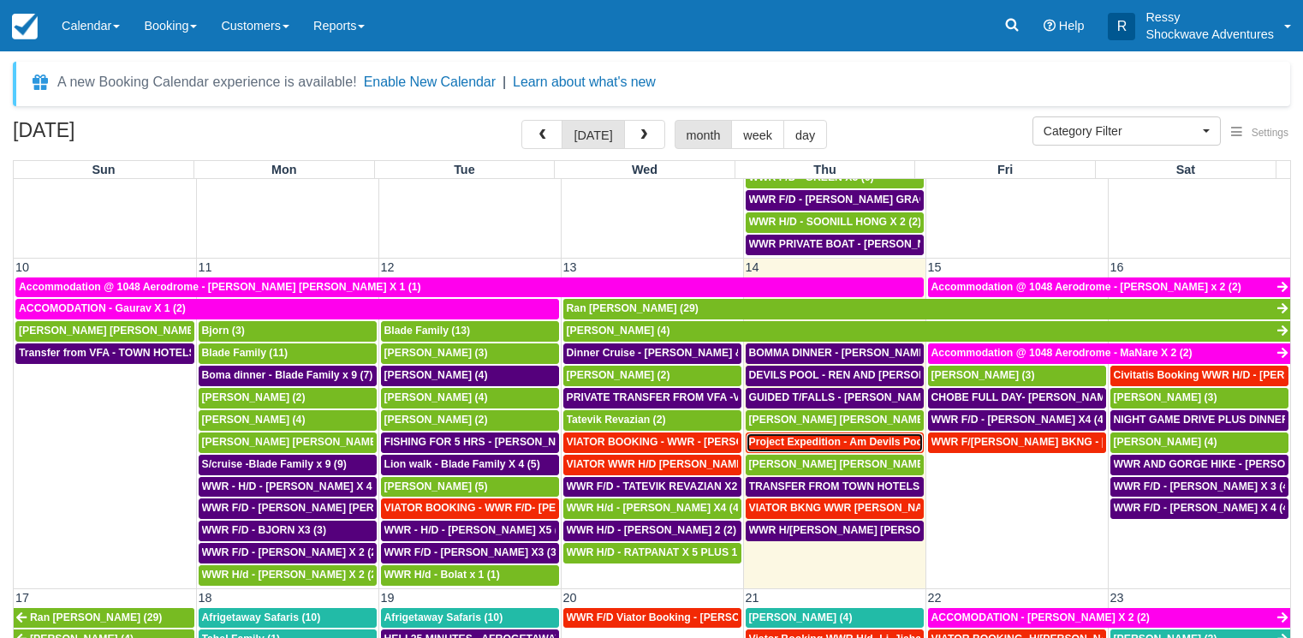
click at [812, 443] on span "Project Expedition - Am Devils Pool- [PERSON_NAME] X 2 (2)" at bounding box center [902, 442] width 306 height 12
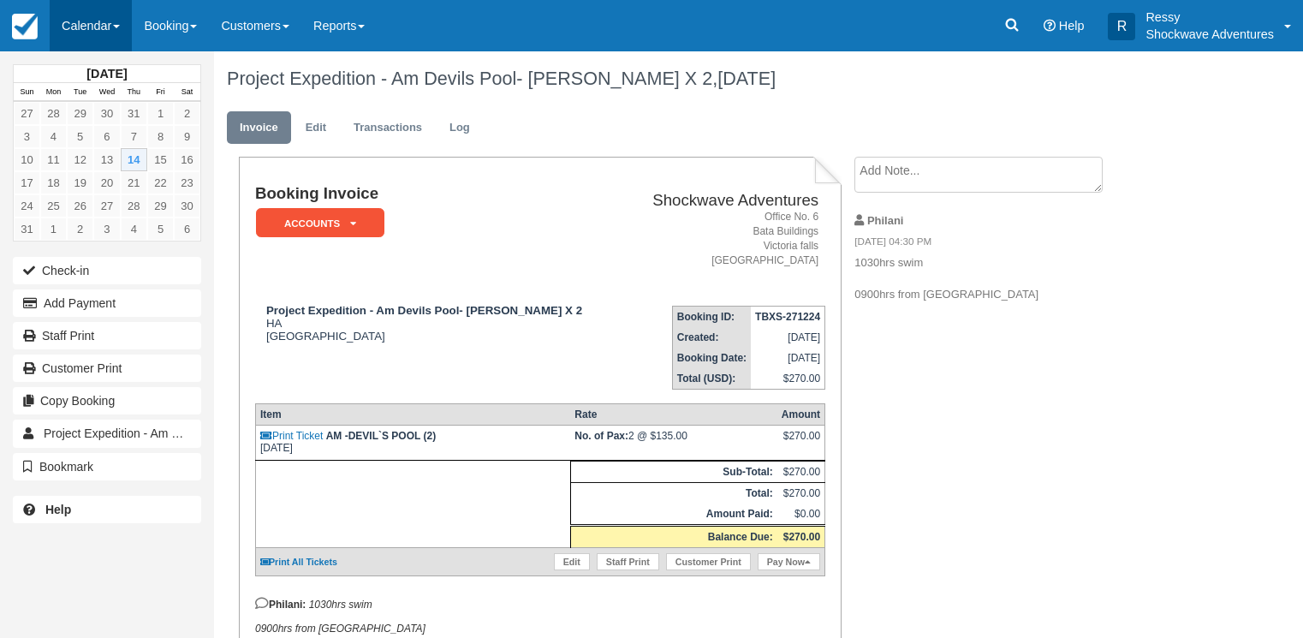
click at [102, 24] on link "Calendar" at bounding box center [91, 25] width 82 height 51
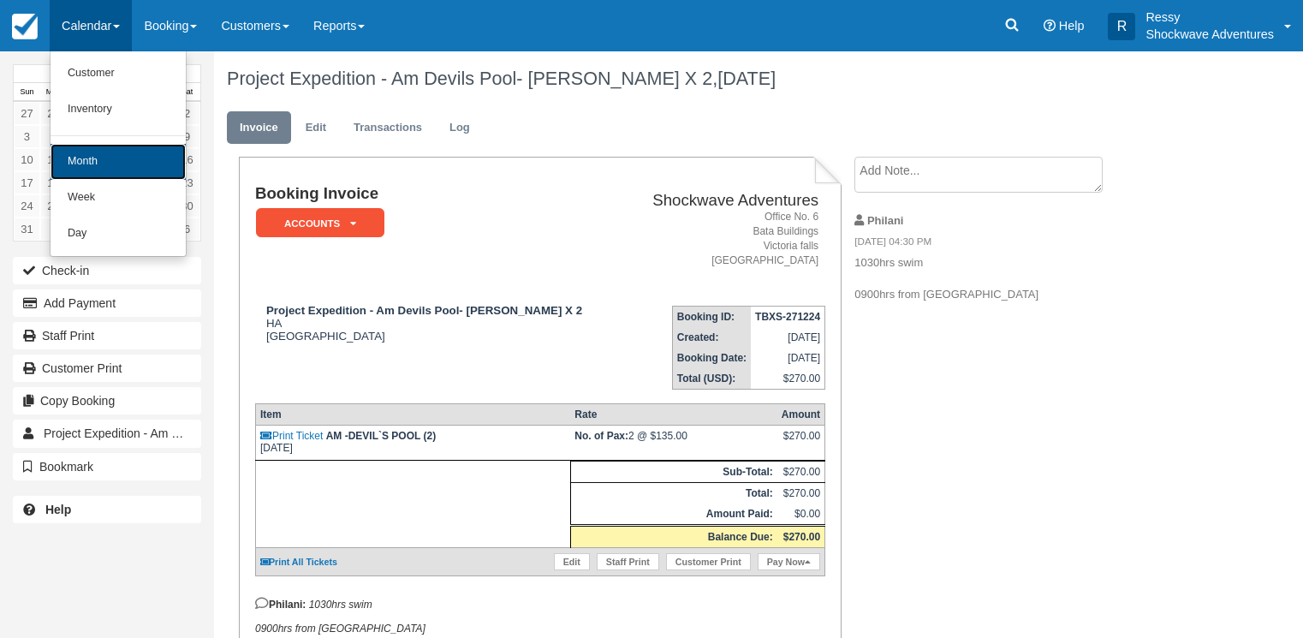
click at [107, 153] on link "Month" at bounding box center [118, 162] width 135 height 36
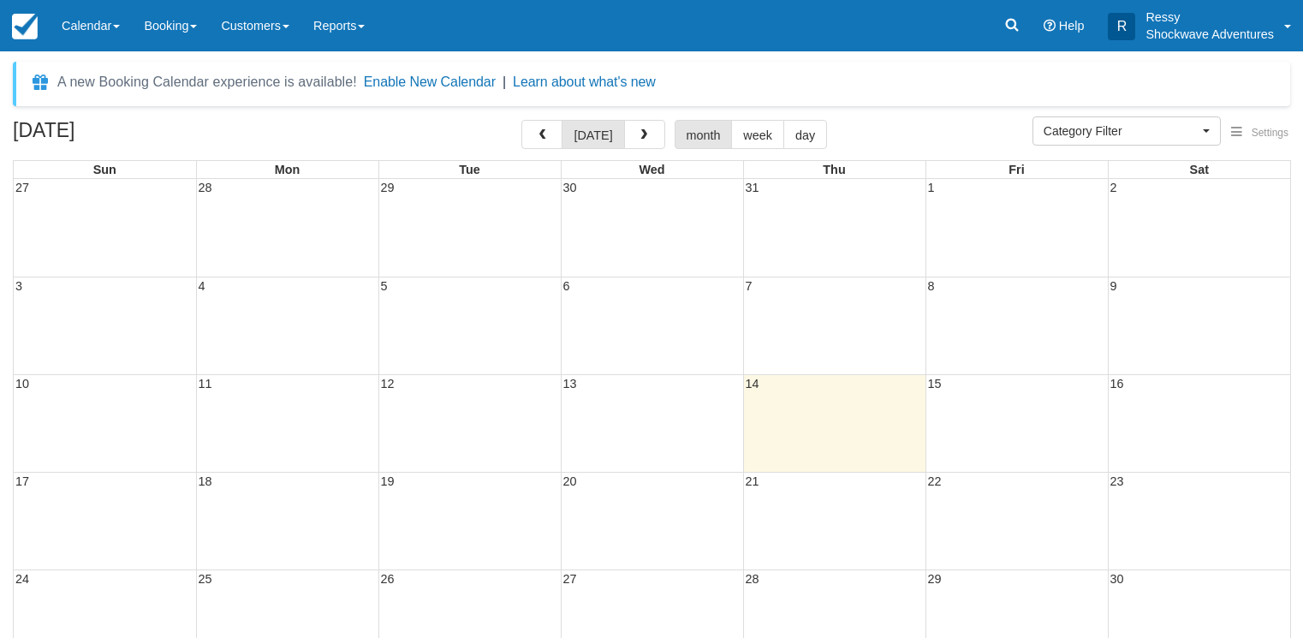
select select
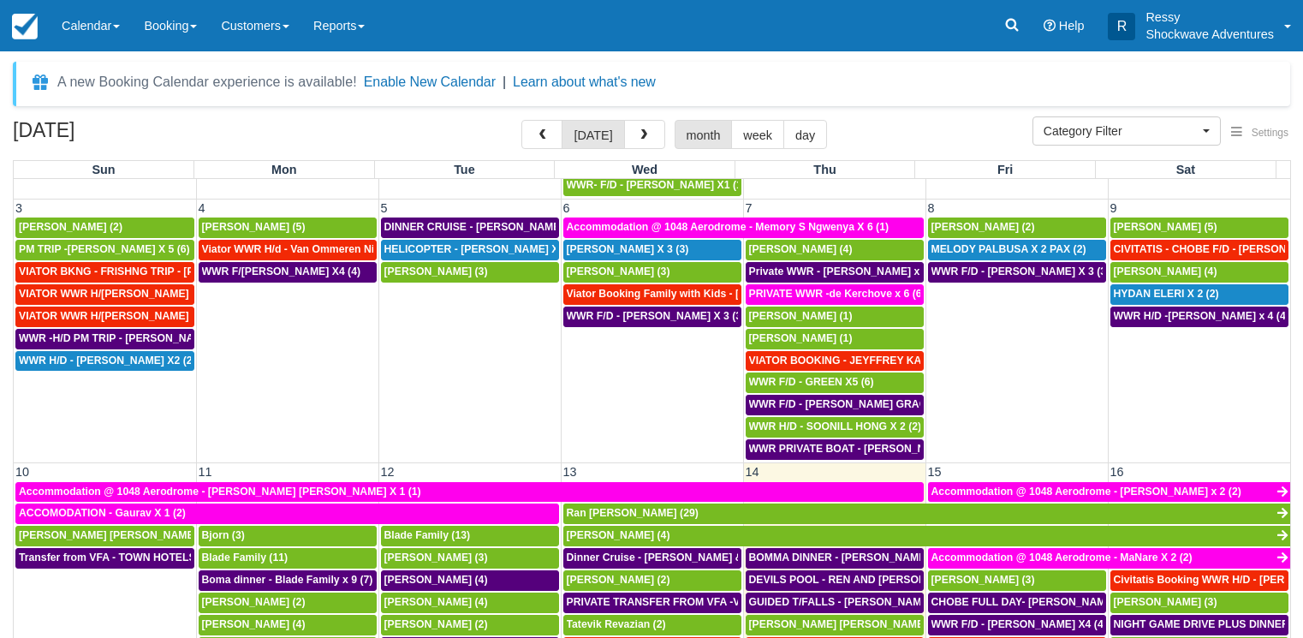
scroll to position [493, 0]
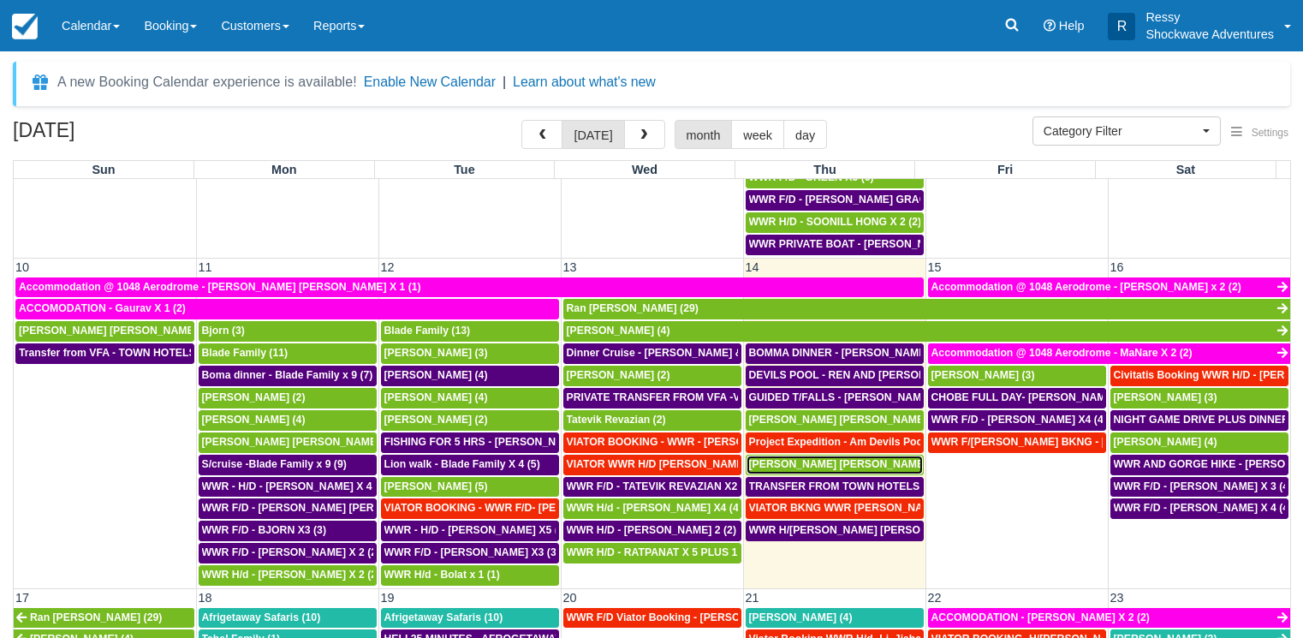
click at [801, 467] on span "Simon Edwin Neuhoff (9)" at bounding box center [846, 464] width 194 height 12
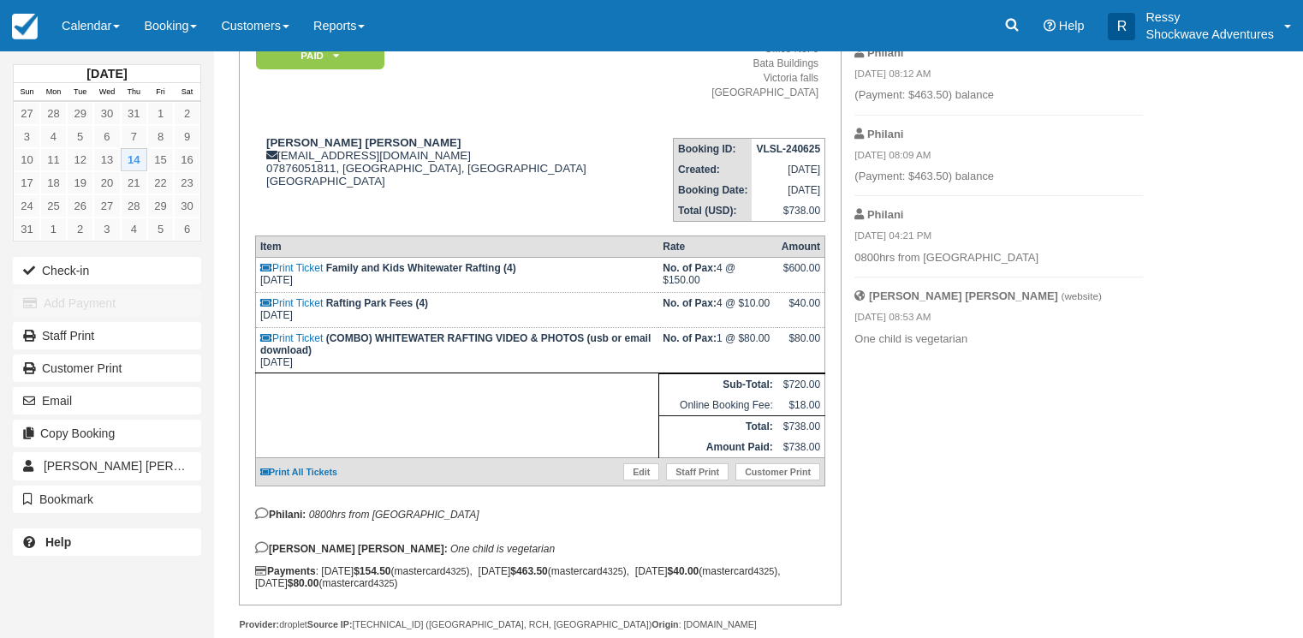
scroll to position [175, 0]
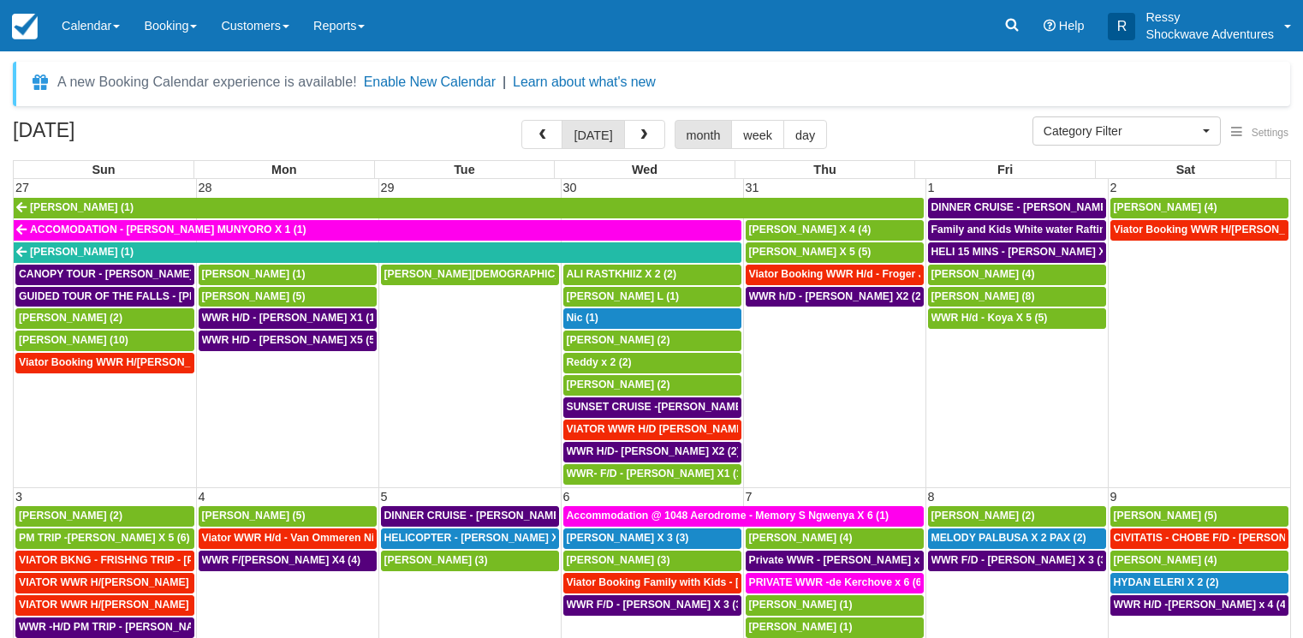
select select
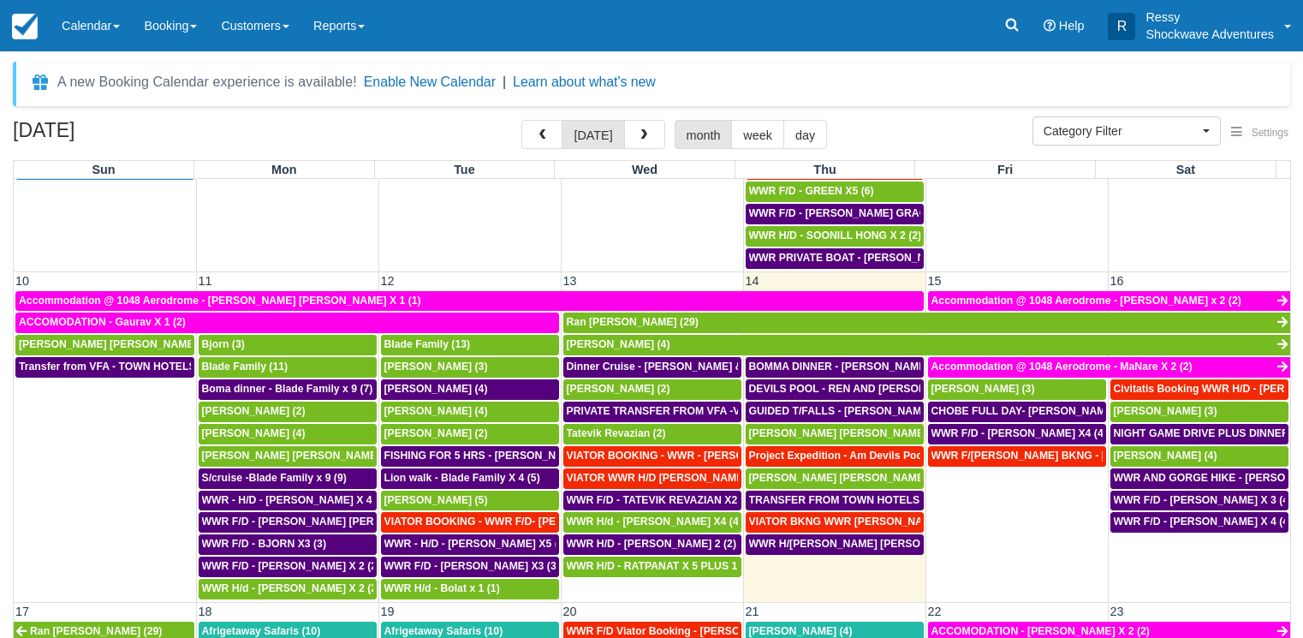
scroll to position [575, 0]
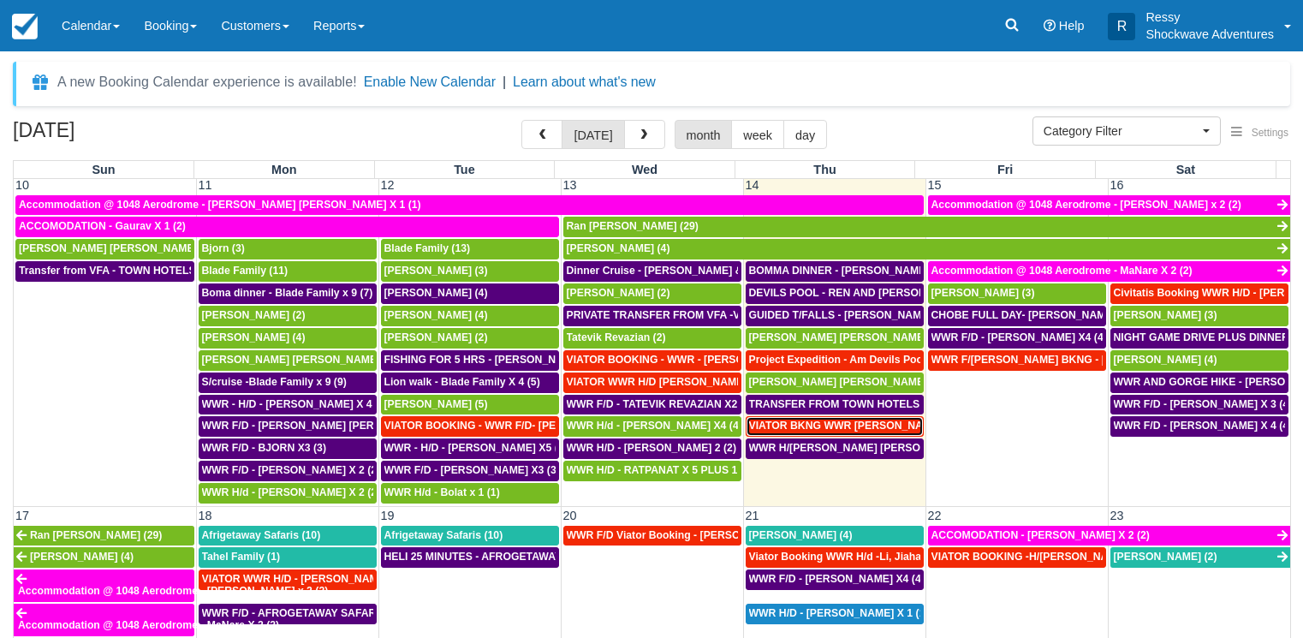
click at [846, 422] on span "VIATOR BKNG WWR [PERSON_NAME] 2 (1)" at bounding box center [857, 425] width 217 height 12
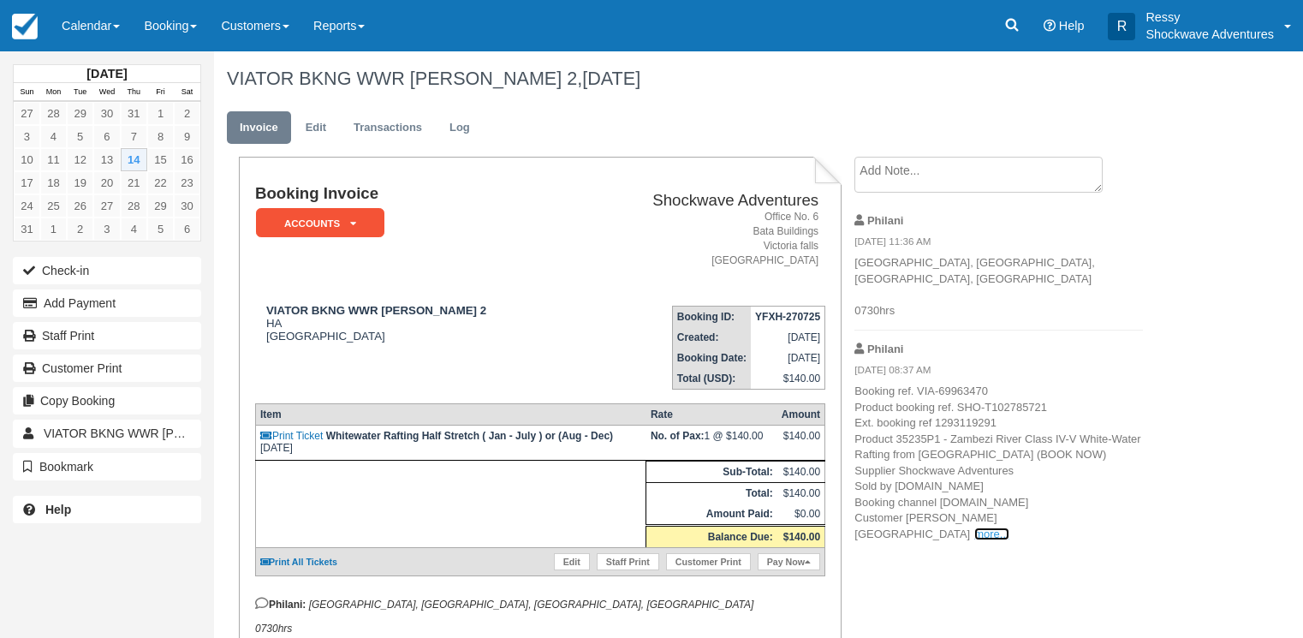
click at [1008, 527] on link "more..." at bounding box center [991, 533] width 34 height 13
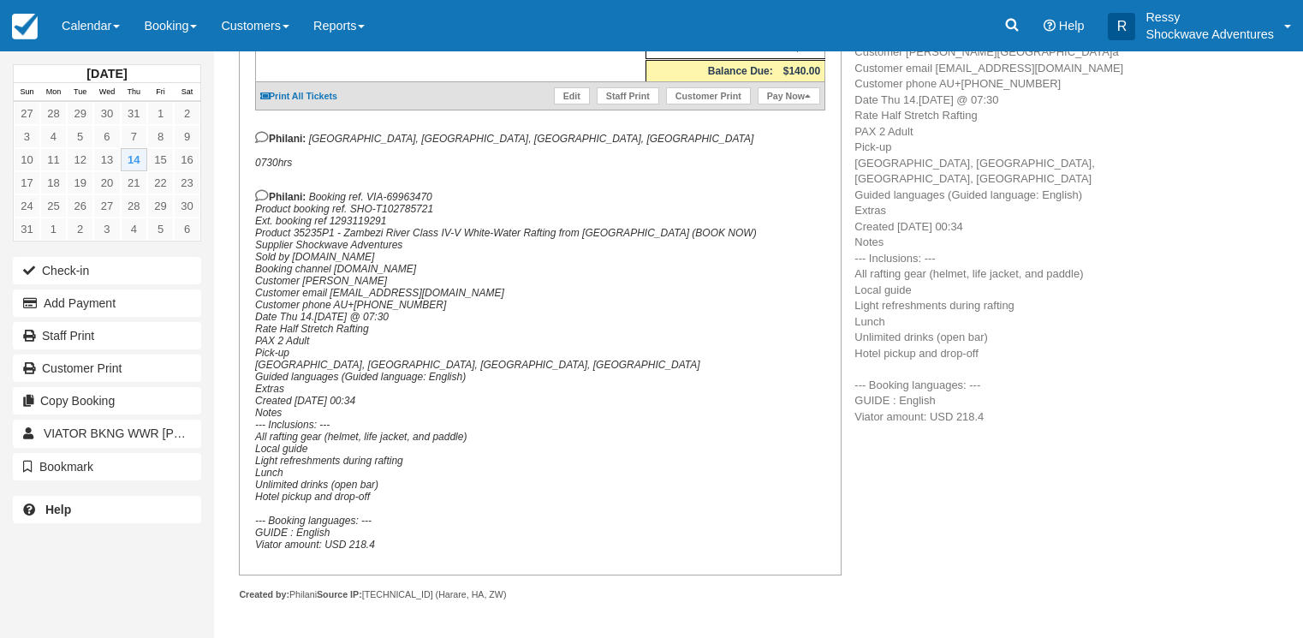
scroll to position [504, 0]
